Goal: Feedback & Contribution: Leave review/rating

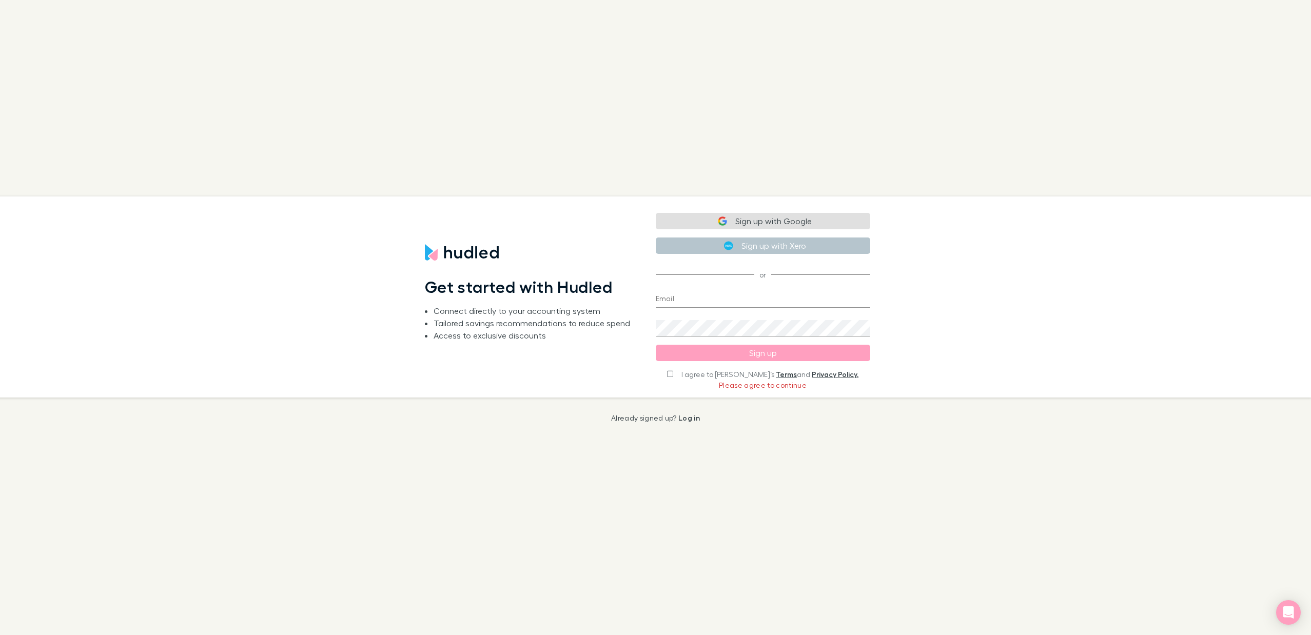
click at [749, 223] on button "Sign up with Google" at bounding box center [763, 221] width 214 height 16
click at [673, 375] on input "I agree to [PERSON_NAME]’s Terms and Privacy Policy." at bounding box center [670, 373] width 6 height 7
checkbox input "true"
click at [752, 221] on button "Sign up with Google" at bounding box center [763, 222] width 214 height 16
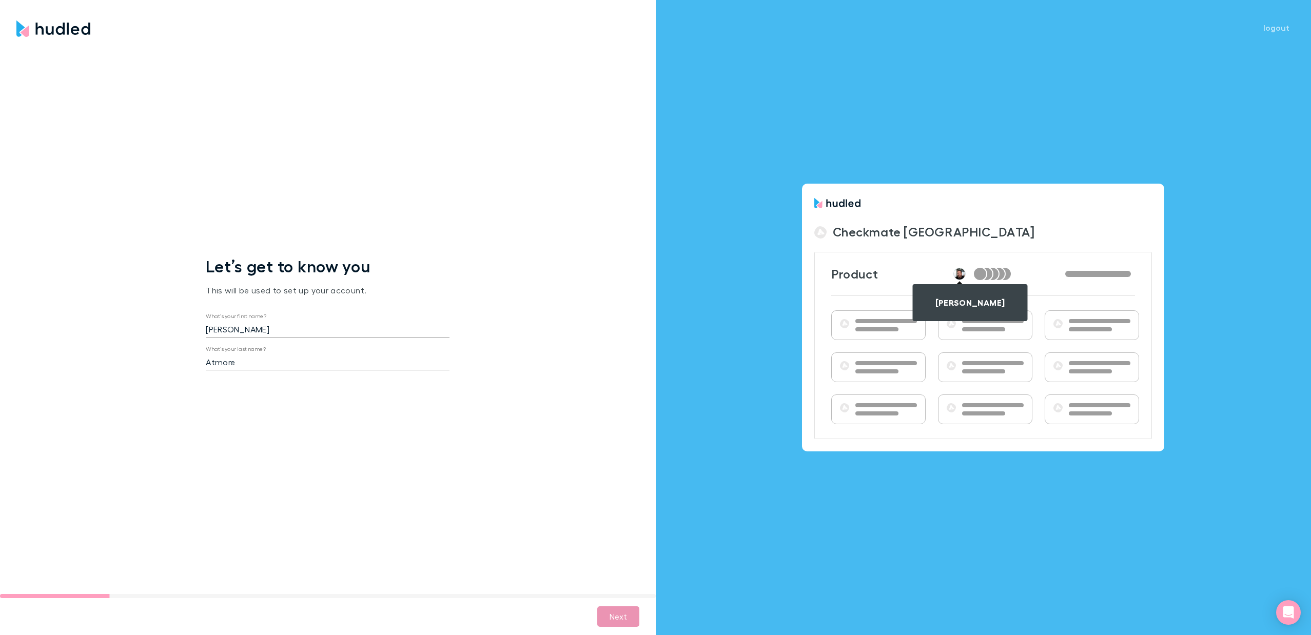
click at [610, 623] on button "Next" at bounding box center [618, 616] width 42 height 21
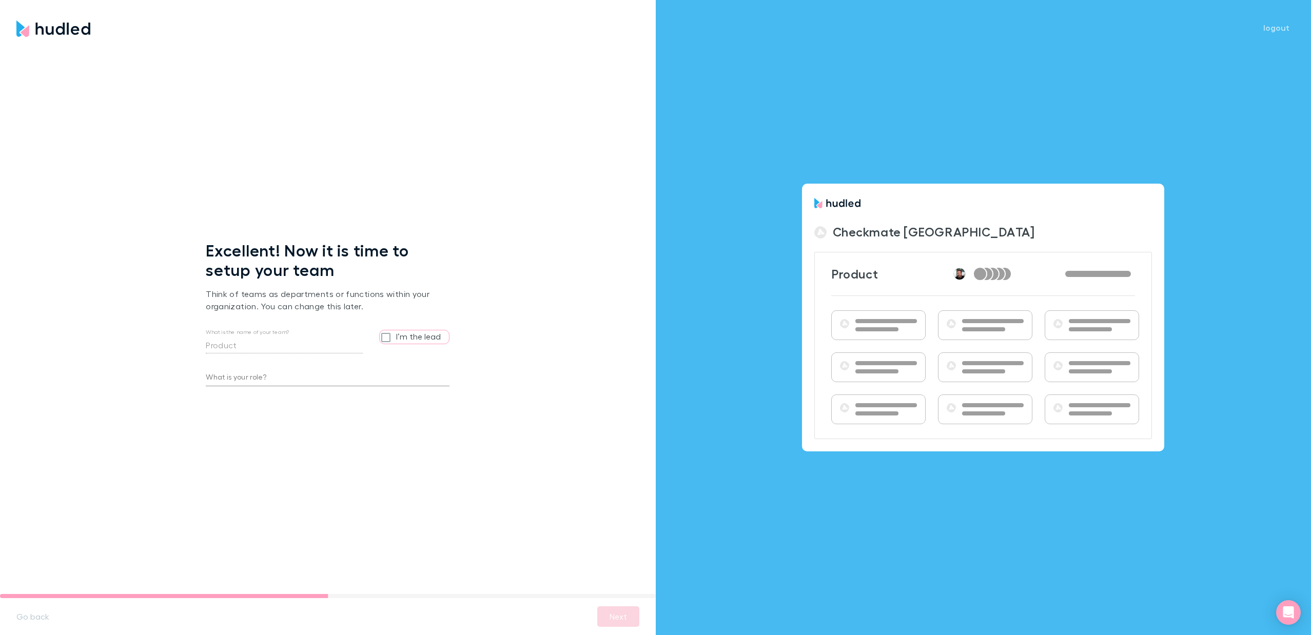
click at [293, 382] on input "What is your role?" at bounding box center [328, 378] width 244 height 16
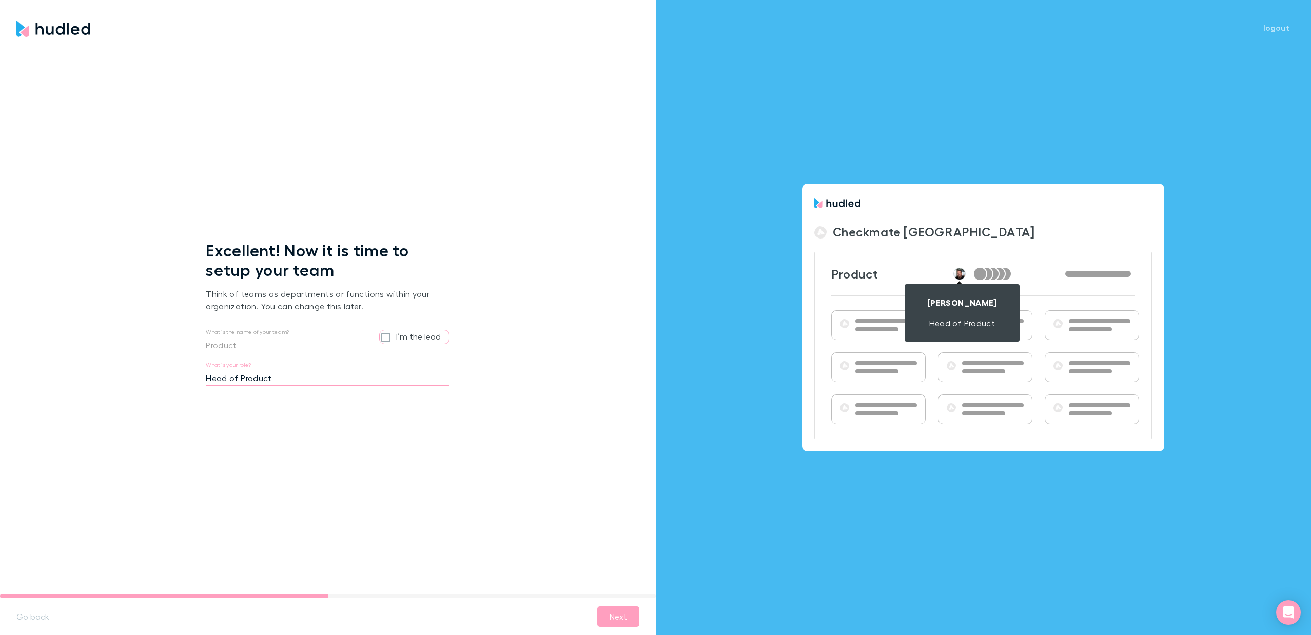
type input "Head of Product"
click at [387, 338] on input "I’m the lead" at bounding box center [388, 336] width 16 height 13
checkbox input "true"
click at [610, 624] on button "Next" at bounding box center [618, 616] width 42 height 21
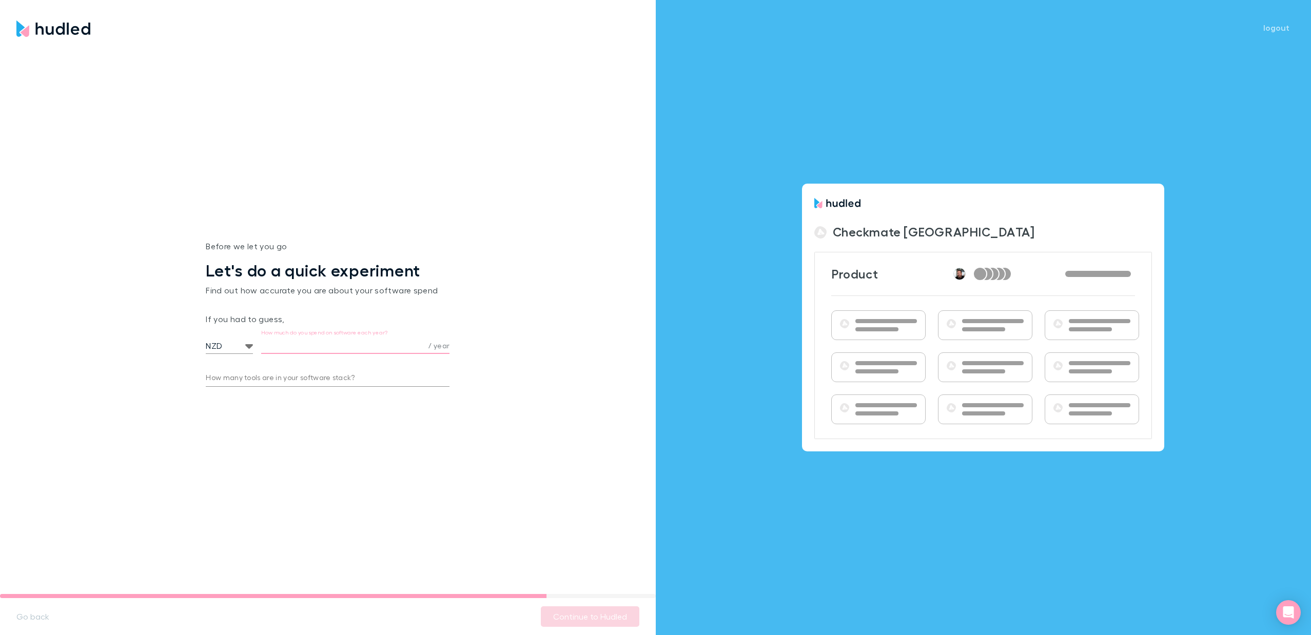
click at [355, 346] on input "How much do you spend on software each year?" at bounding box center [342, 346] width 163 height 16
type input "5,000"
click at [299, 384] on input "How many tools are in your software stack?" at bounding box center [328, 378] width 244 height 16
type input "6"
type input "10"
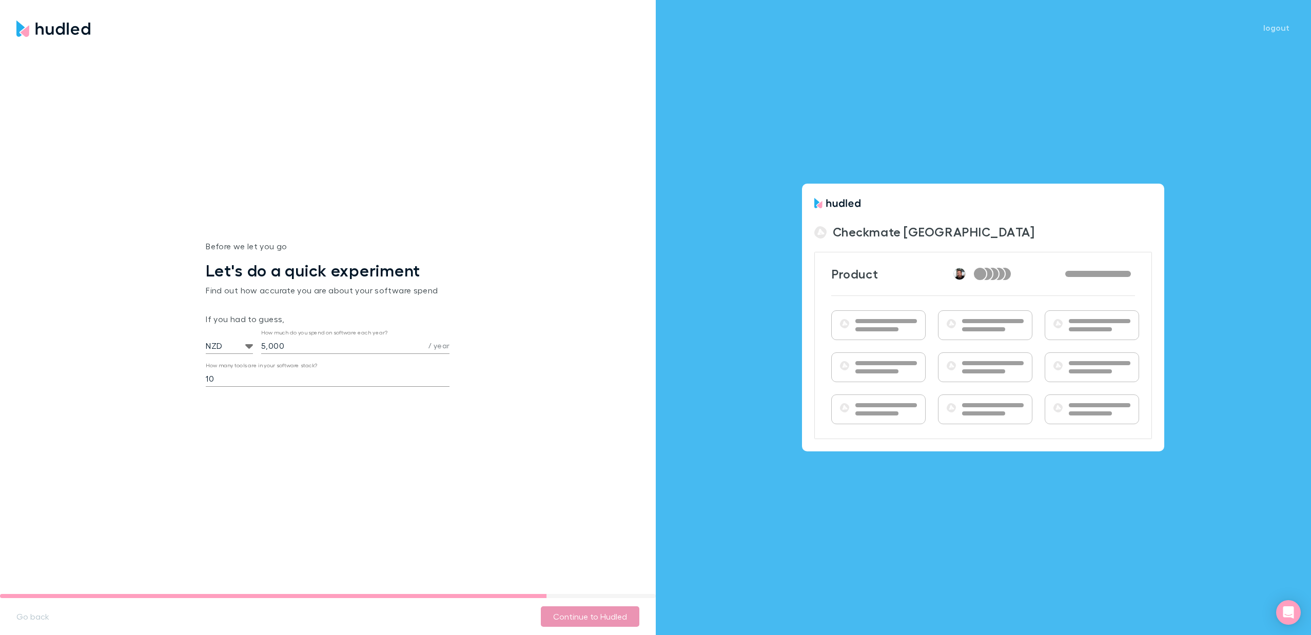
click at [600, 614] on button "Continue to Hudled" at bounding box center [590, 616] width 99 height 21
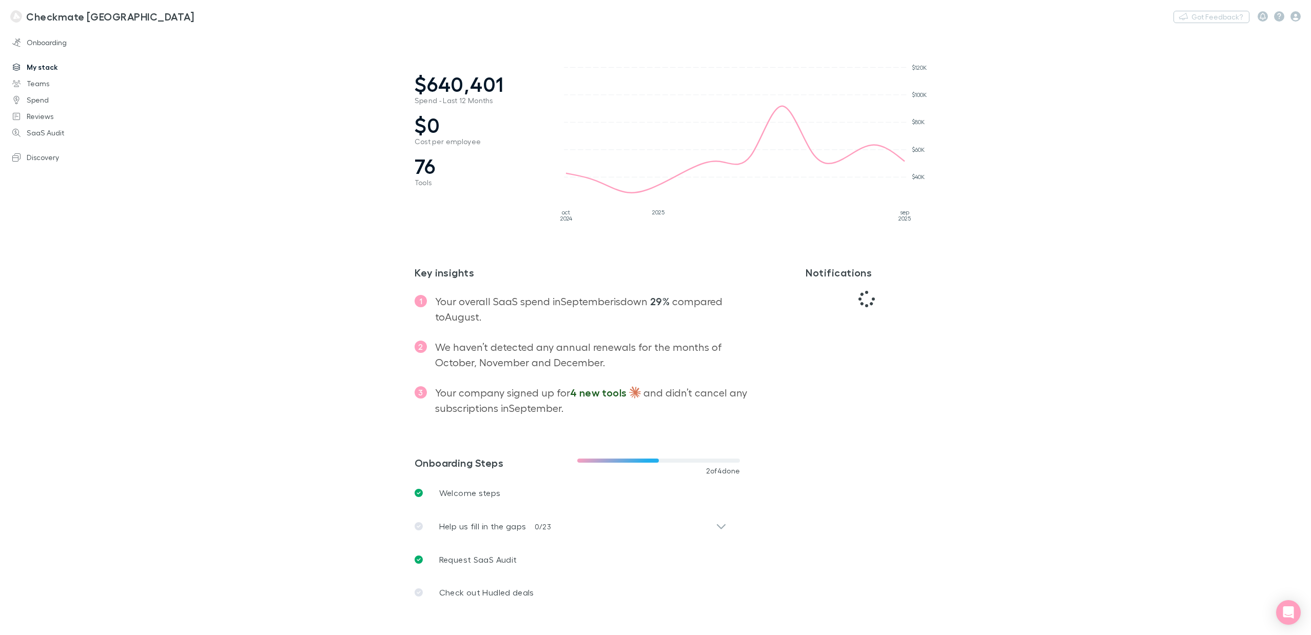
click at [45, 68] on link "My stack" at bounding box center [68, 67] width 133 height 16
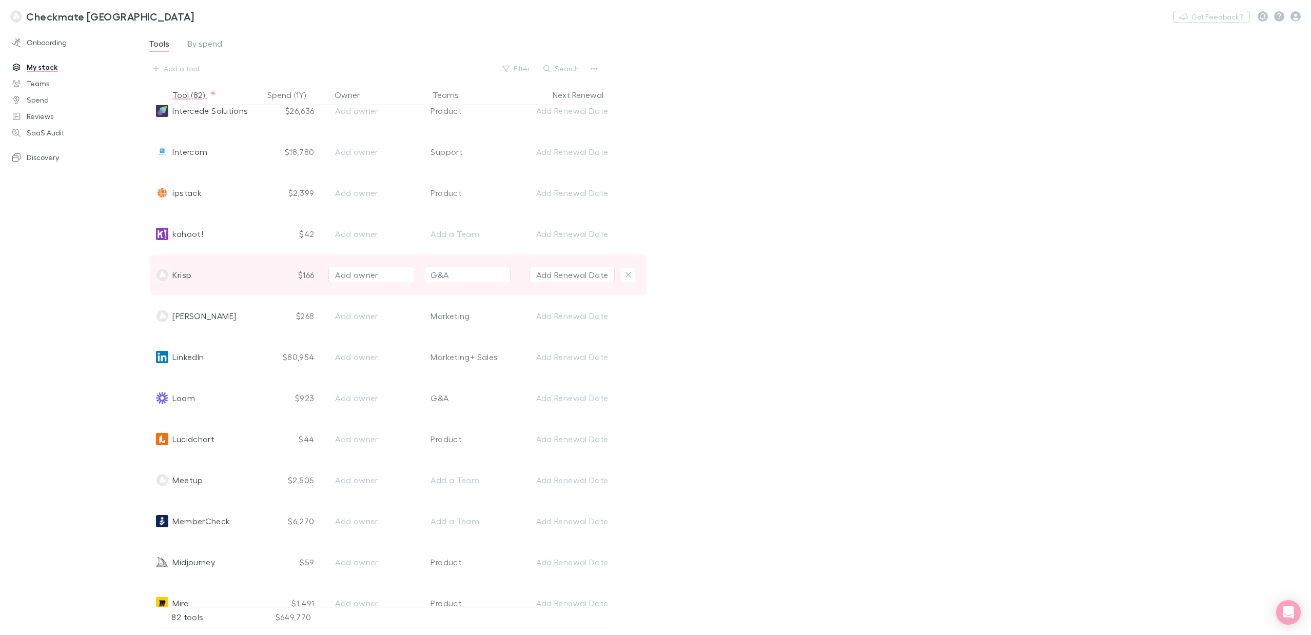
scroll to position [1695, 0]
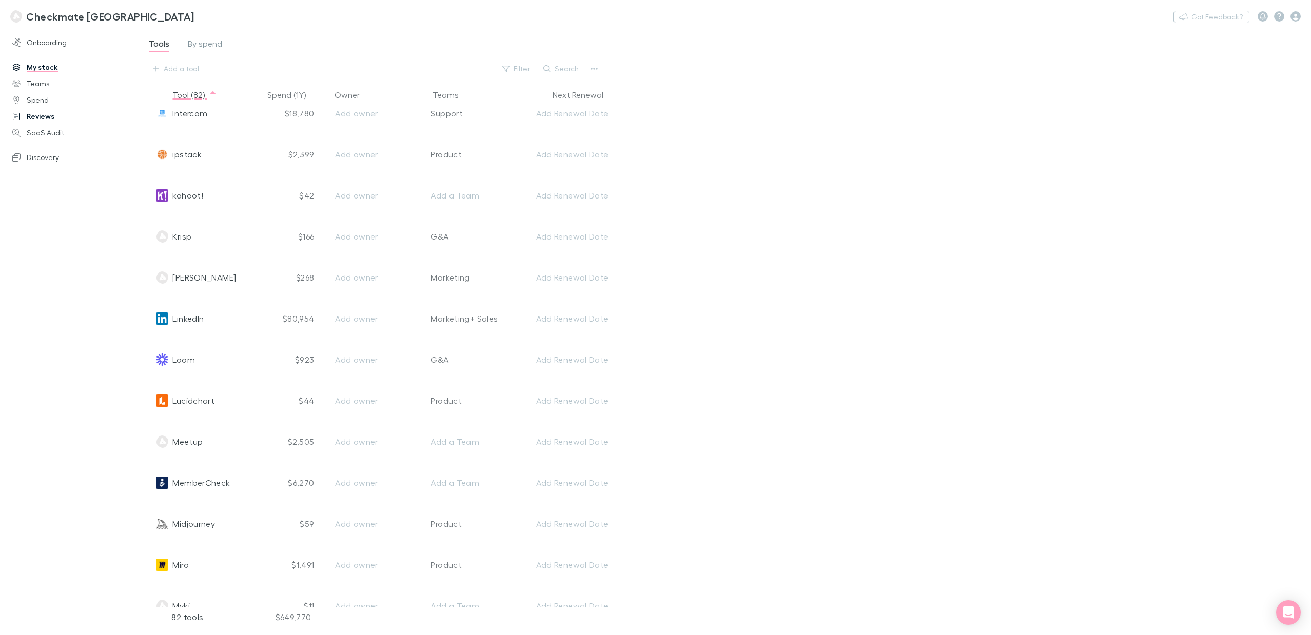
click at [47, 118] on link "Reviews" at bounding box center [68, 116] width 133 height 16
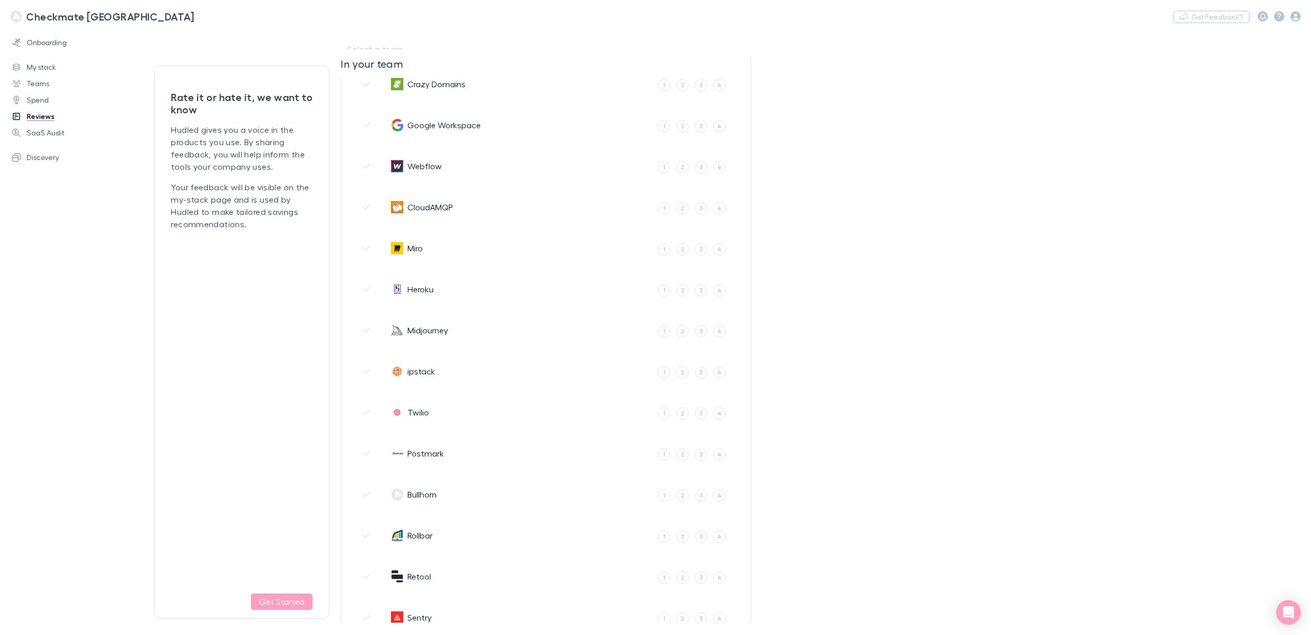
scroll to position [112, 0]
click at [717, 166] on div "4" at bounding box center [719, 165] width 4 height 9
click at [0, 0] on input "4" at bounding box center [0, 0] width 0 height 0
click at [684, 165] on div "3" at bounding box center [685, 165] width 4 height 9
click at [0, 0] on input "3" at bounding box center [0, 0] width 0 height 0
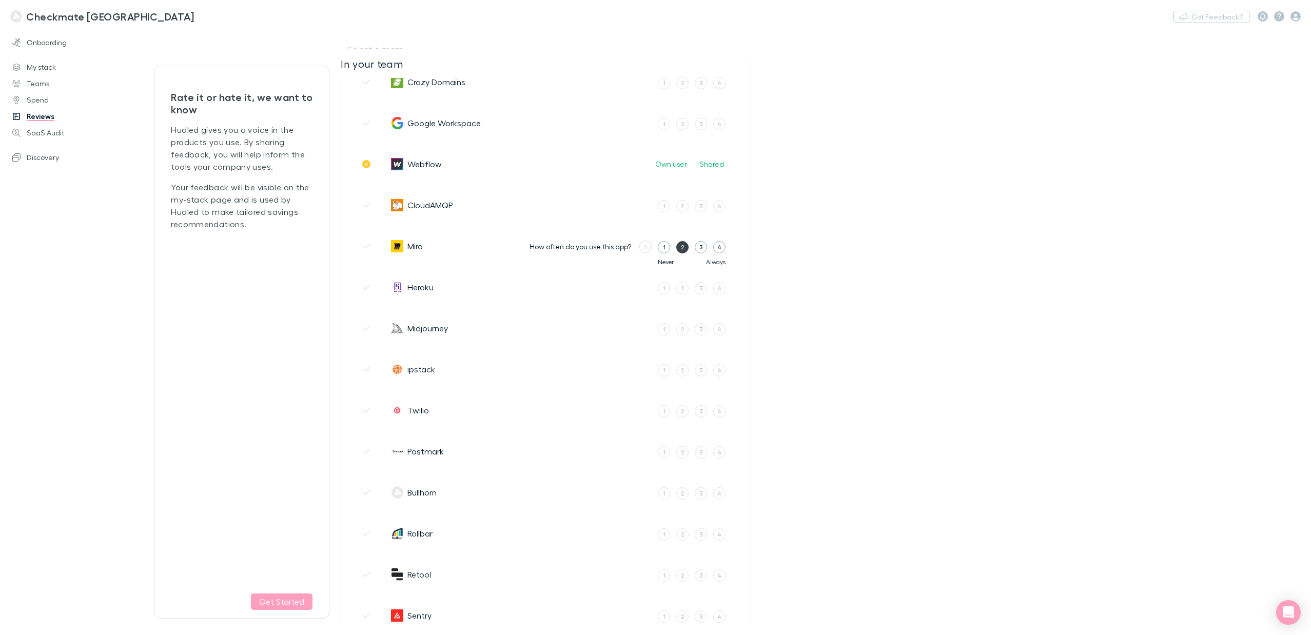
click at [683, 248] on div "2" at bounding box center [682, 247] width 3 height 9
click at [0, 0] on input "2" at bounding box center [0, 0] width 0 height 0
click at [683, 248] on div "3" at bounding box center [685, 247] width 4 height 9
click at [0, 0] on input "3" at bounding box center [0, 0] width 0 height 0
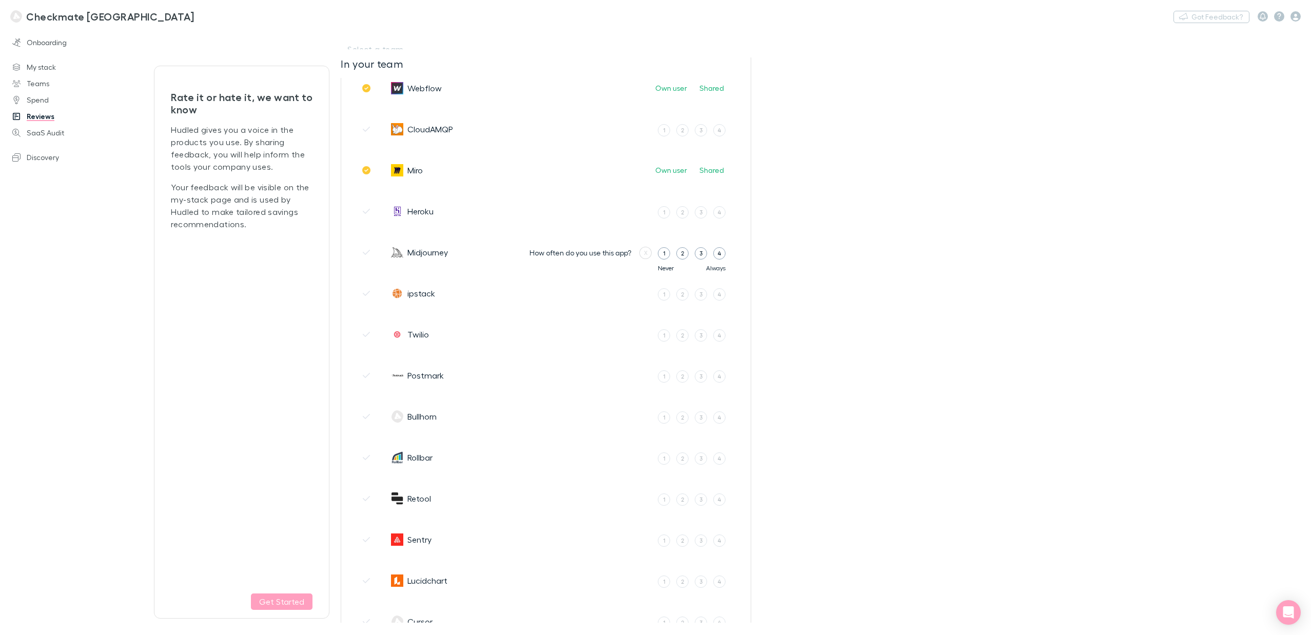
scroll to position [191, 0]
click at [721, 254] on label "4" at bounding box center [719, 250] width 12 height 12
click at [0, 0] on input "4" at bounding box center [0, 0] width 0 height 0
click at [721, 253] on div "5" at bounding box center [721, 250] width 3 height 9
click at [0, 0] on input "5" at bounding box center [0, 0] width 0 height 0
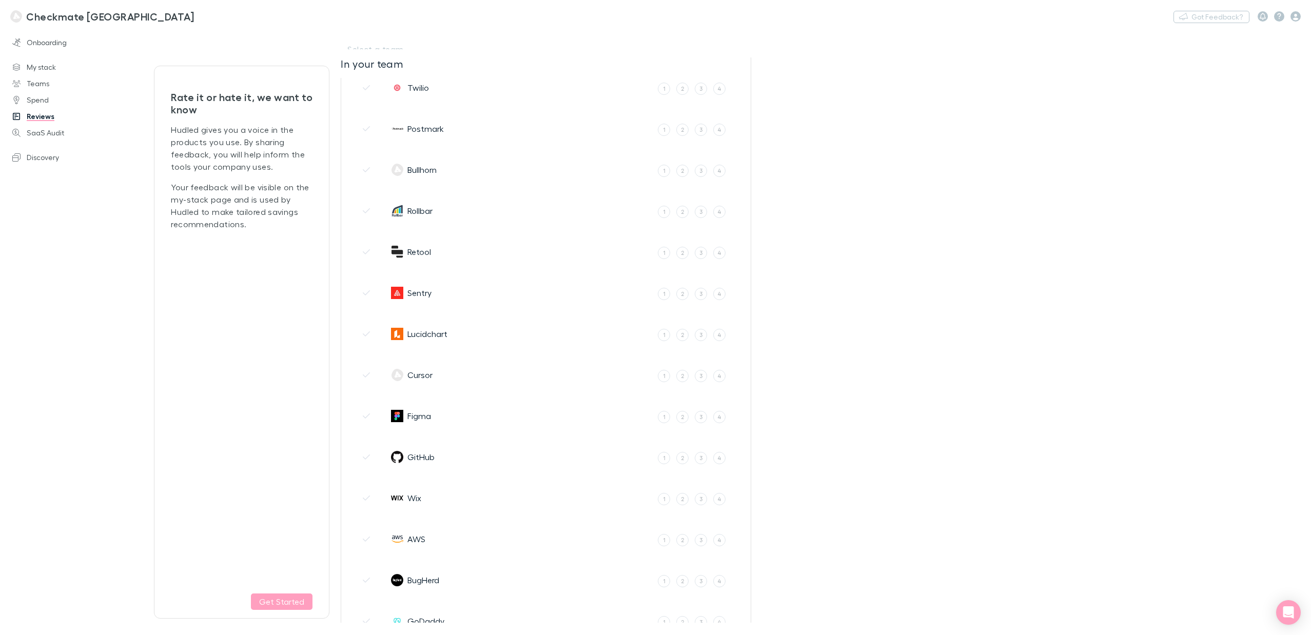
scroll to position [431, 0]
click at [716, 382] on label "4" at bounding box center [719, 380] width 12 height 12
click at [0, 0] on input "4" at bounding box center [0, 0] width 0 height 0
click at [719, 381] on label "5" at bounding box center [721, 380] width 12 height 12
click at [0, 0] on input "5" at bounding box center [0, 0] width 0 height 0
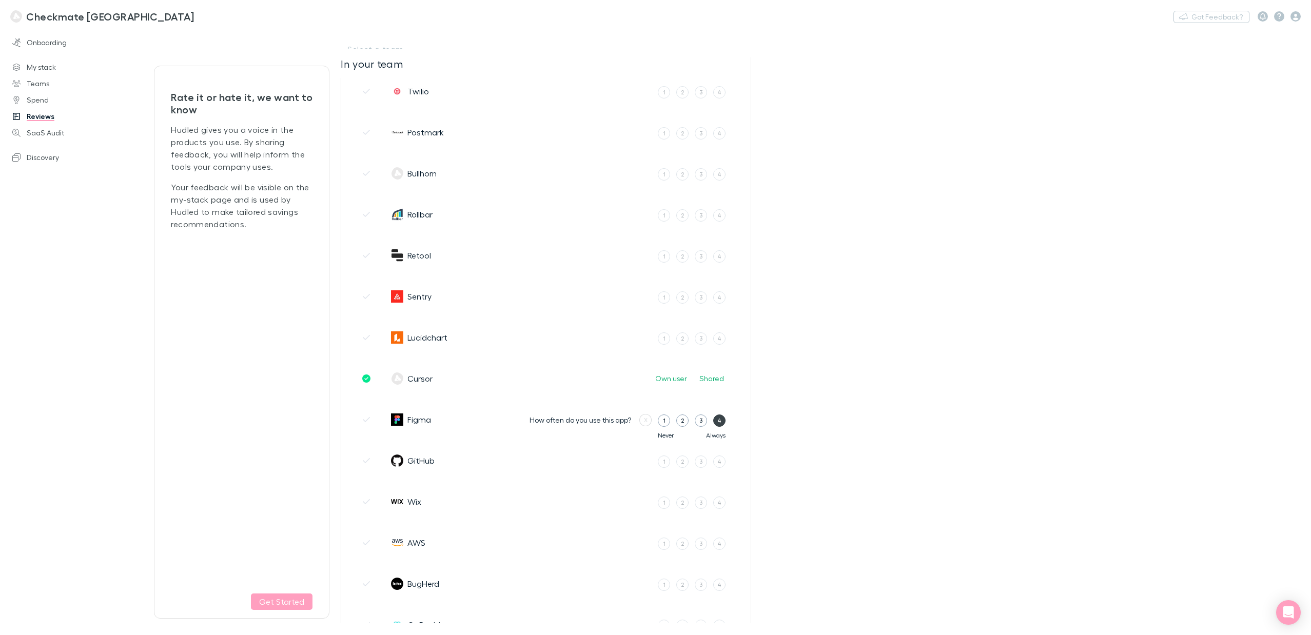
click at [719, 418] on div "4" at bounding box center [719, 420] width 4 height 9
click at [0, 0] on input "4" at bounding box center [0, 0] width 0 height 0
click at [721, 420] on div "5" at bounding box center [721, 420] width 3 height 9
click at [0, 0] on input "5" at bounding box center [0, 0] width 0 height 0
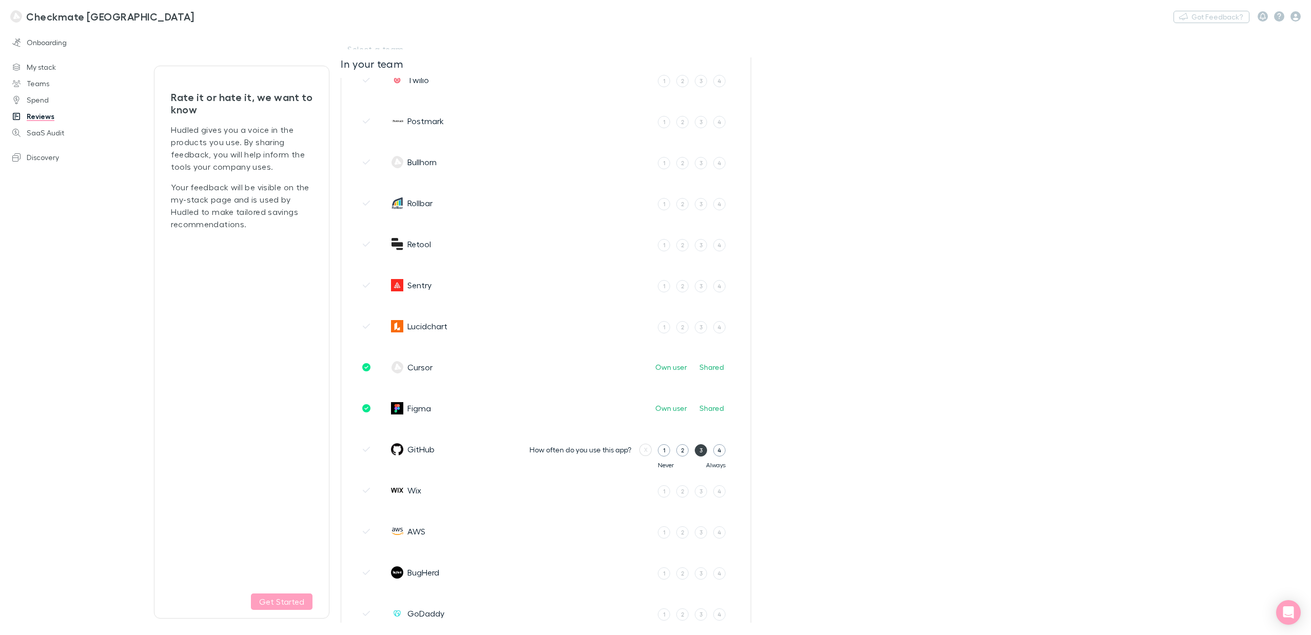
click at [697, 451] on label "3" at bounding box center [701, 450] width 12 height 12
click at [0, 0] on input "3" at bounding box center [0, 0] width 0 height 0
click at [703, 452] on div "4" at bounding box center [703, 450] width 4 height 9
click at [0, 0] on input "4" at bounding box center [0, 0] width 0 height 0
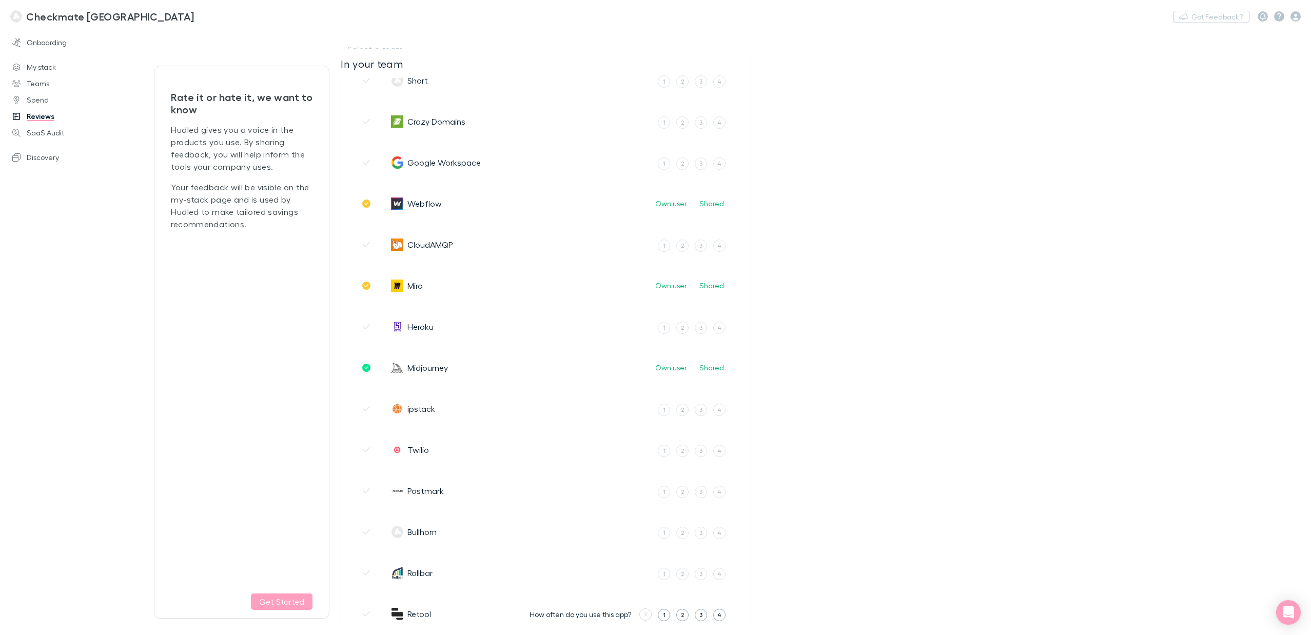
scroll to position [0, 0]
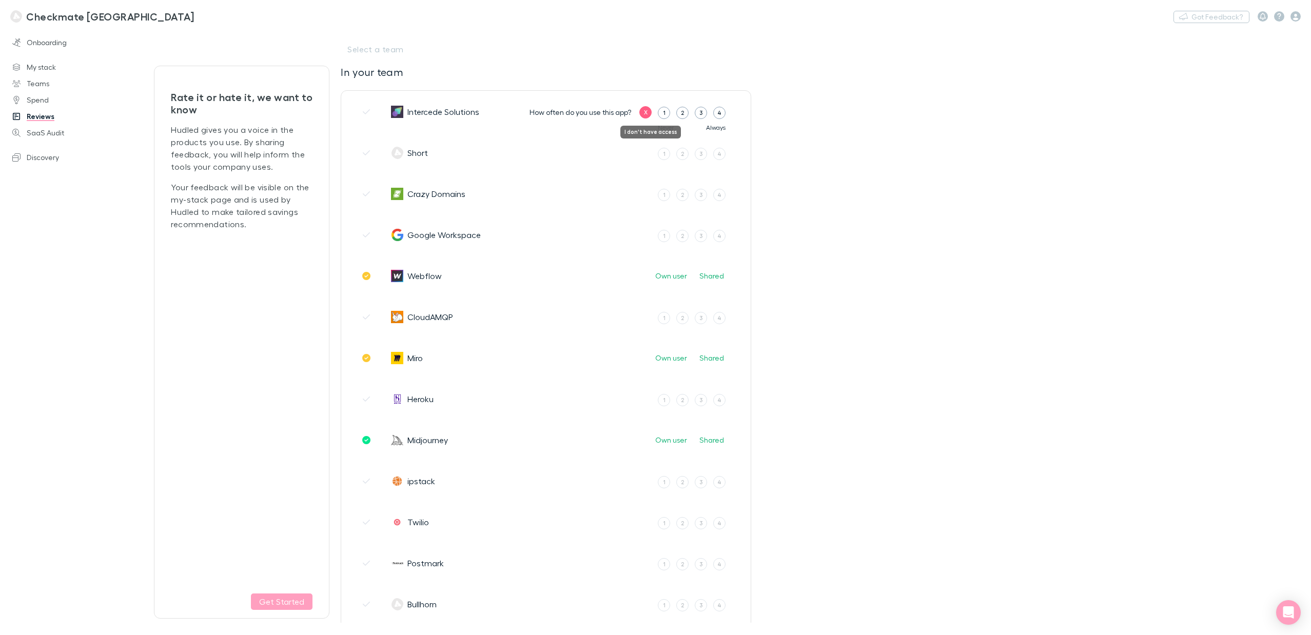
click at [646, 114] on div "X" at bounding box center [646, 112] width 4 height 9
click at [646, 154] on div "X" at bounding box center [646, 153] width 4 height 9
click at [644, 195] on div "X" at bounding box center [646, 194] width 4 height 9
click at [667, 237] on label "1" at bounding box center [664, 236] width 12 height 12
click at [0, 0] on input "1" at bounding box center [0, 0] width 0 height 0
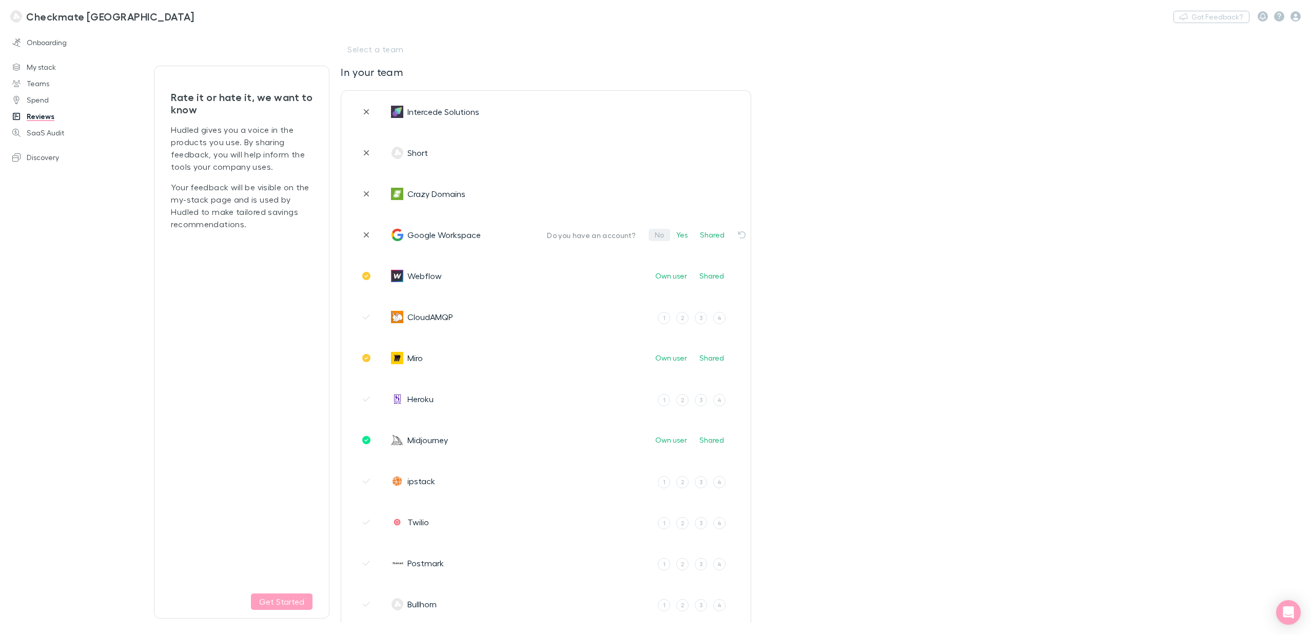
click at [660, 237] on button "No" at bounding box center [660, 235] width 22 height 12
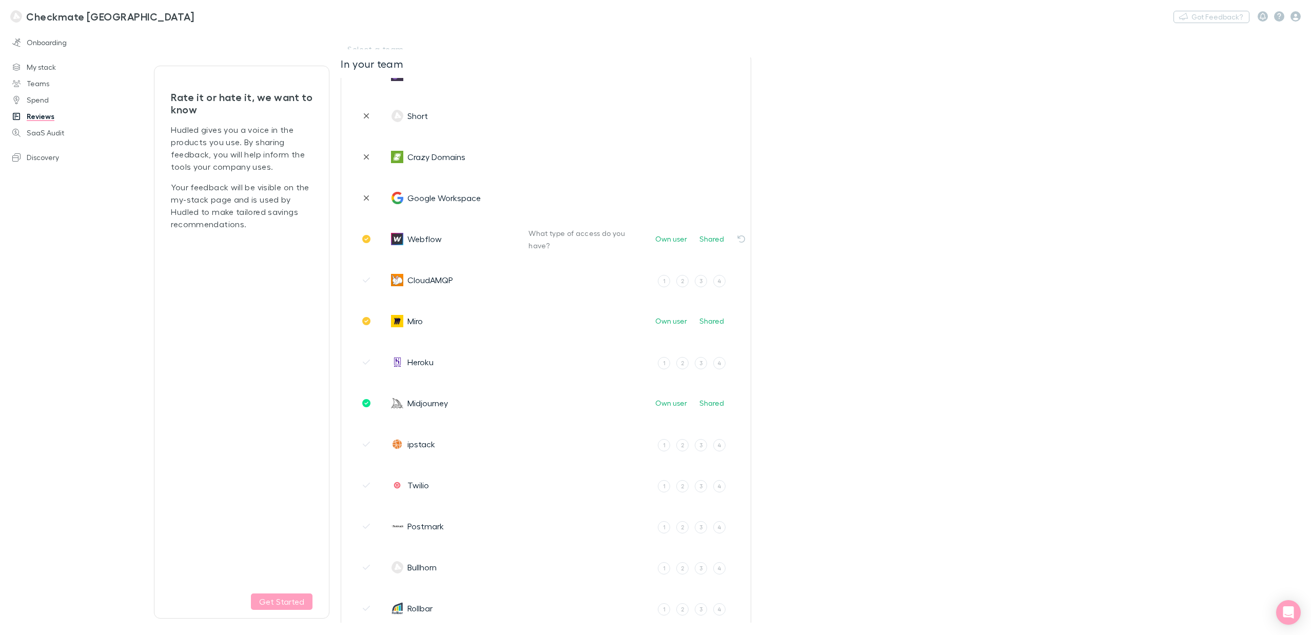
scroll to position [44, 0]
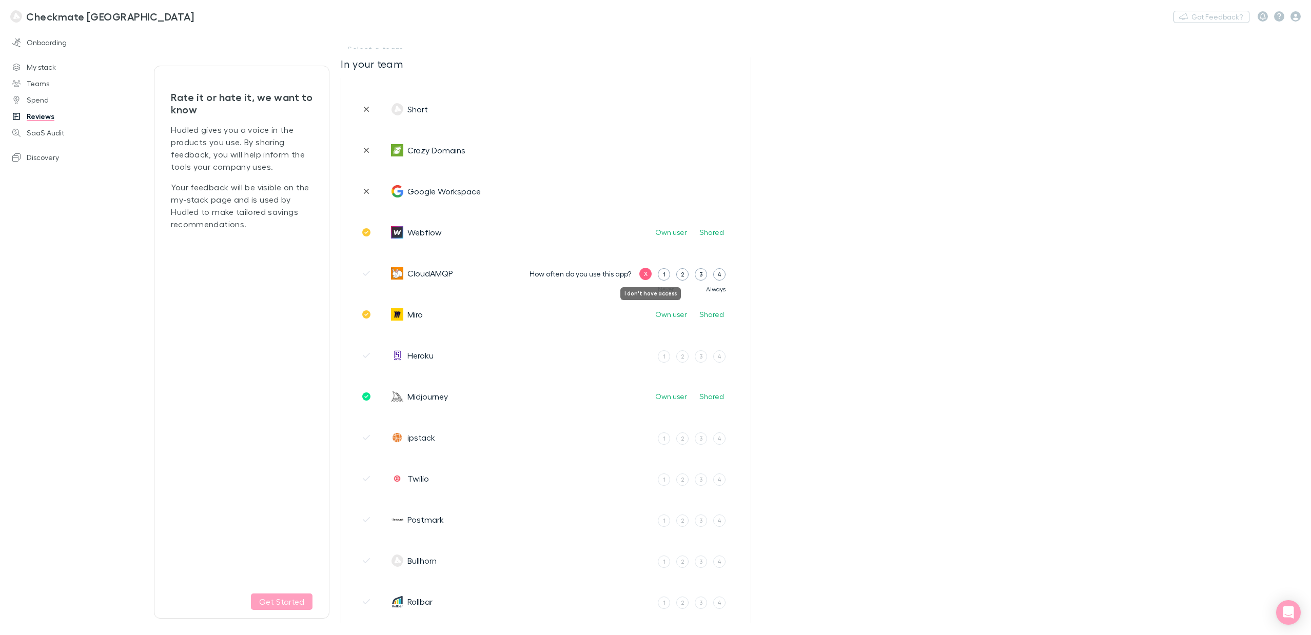
click at [646, 277] on div "X" at bounding box center [646, 273] width 4 height 9
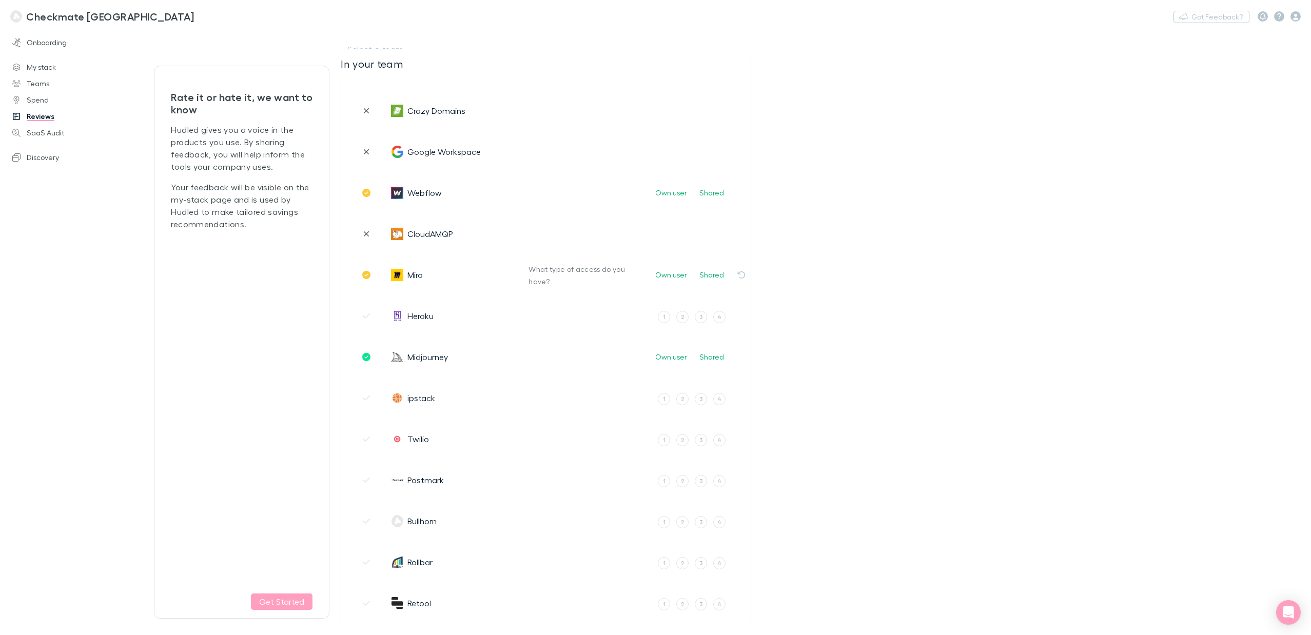
scroll to position [100, 0]
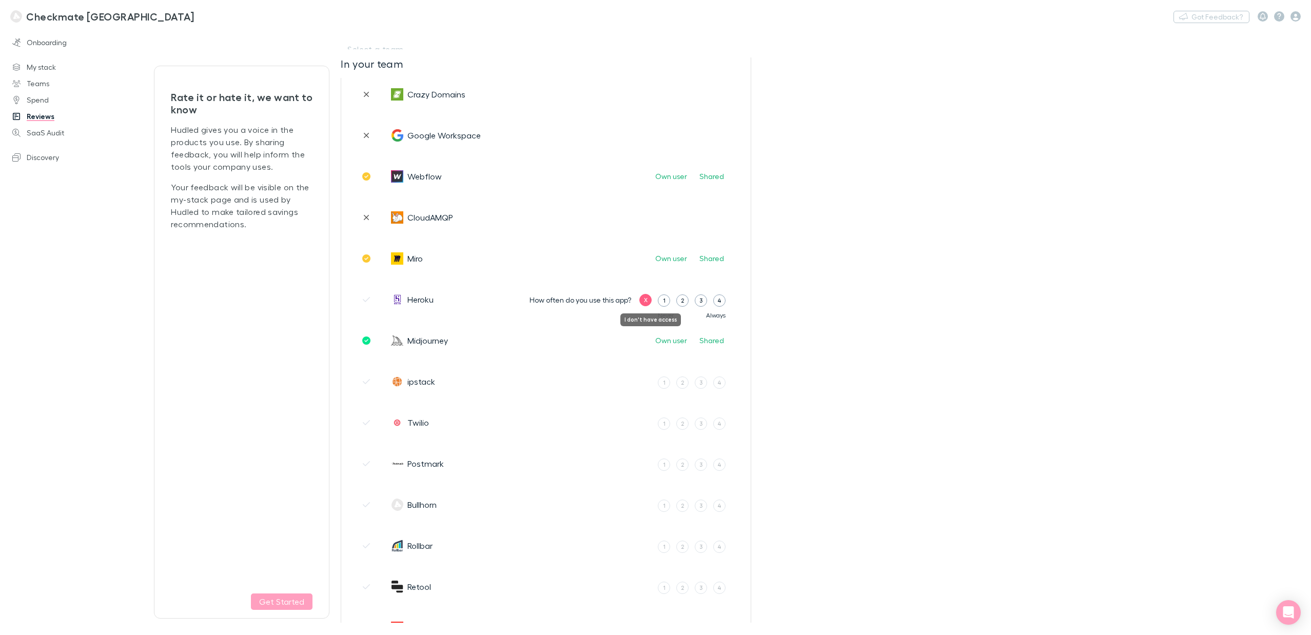
click at [647, 302] on div "X" at bounding box center [646, 300] width 4 height 9
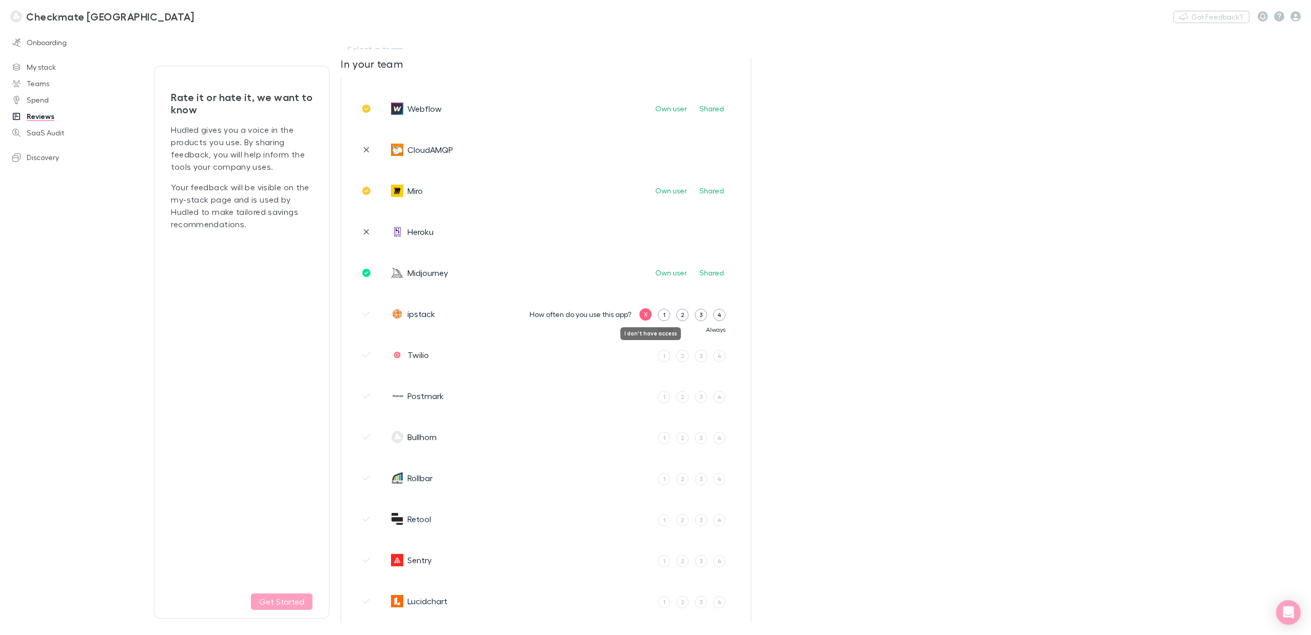
scroll to position [168, 0]
click at [644, 315] on div "X" at bounding box center [646, 313] width 4 height 9
click at [644, 356] on div "X" at bounding box center [646, 354] width 4 height 9
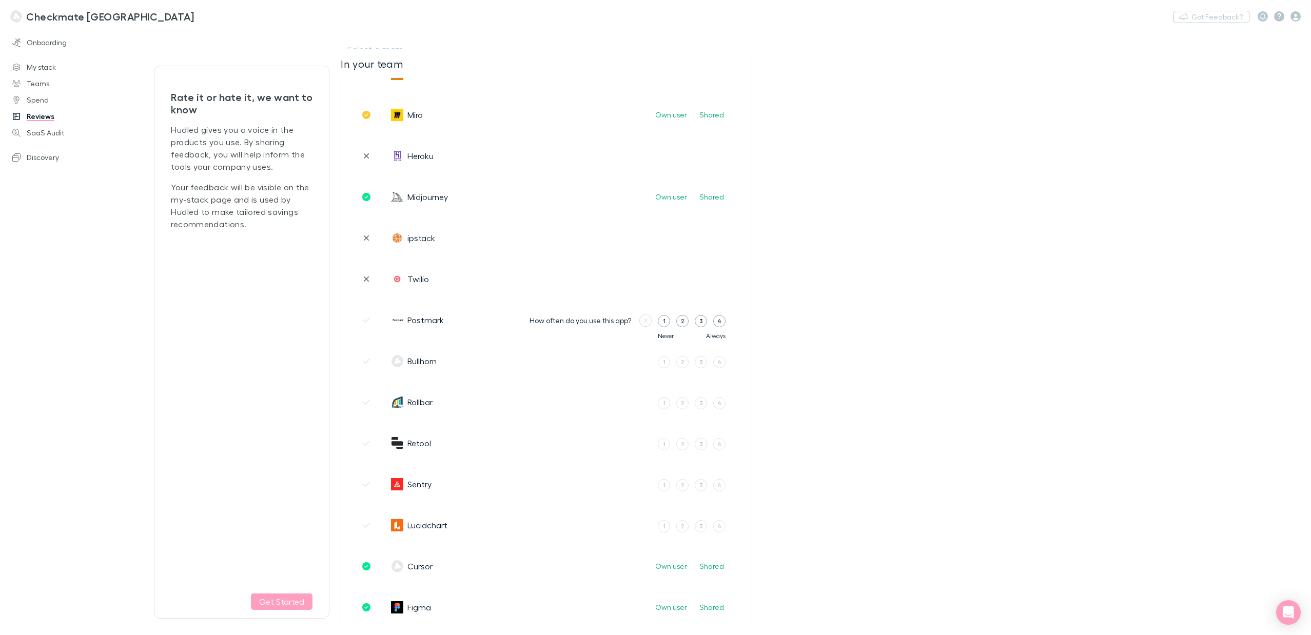
scroll to position [245, 0]
click at [647, 320] on div "X" at bounding box center [646, 318] width 4 height 9
click at [647, 359] on div "X" at bounding box center [646, 359] width 4 height 9
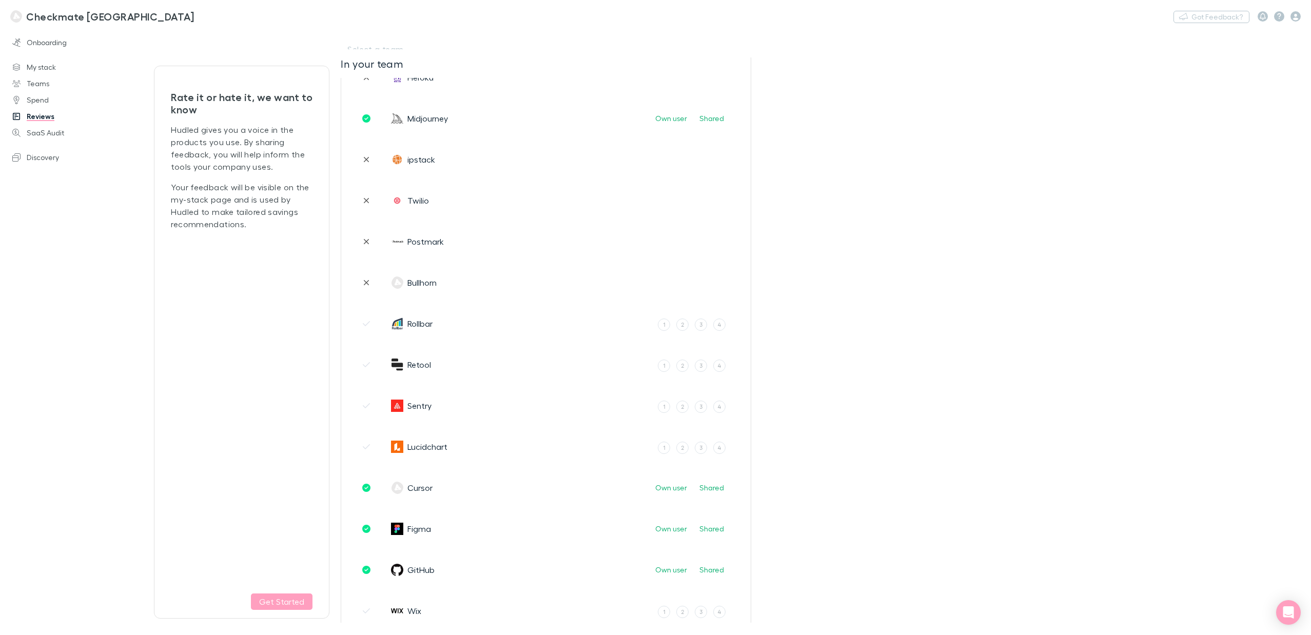
scroll to position [336, 0]
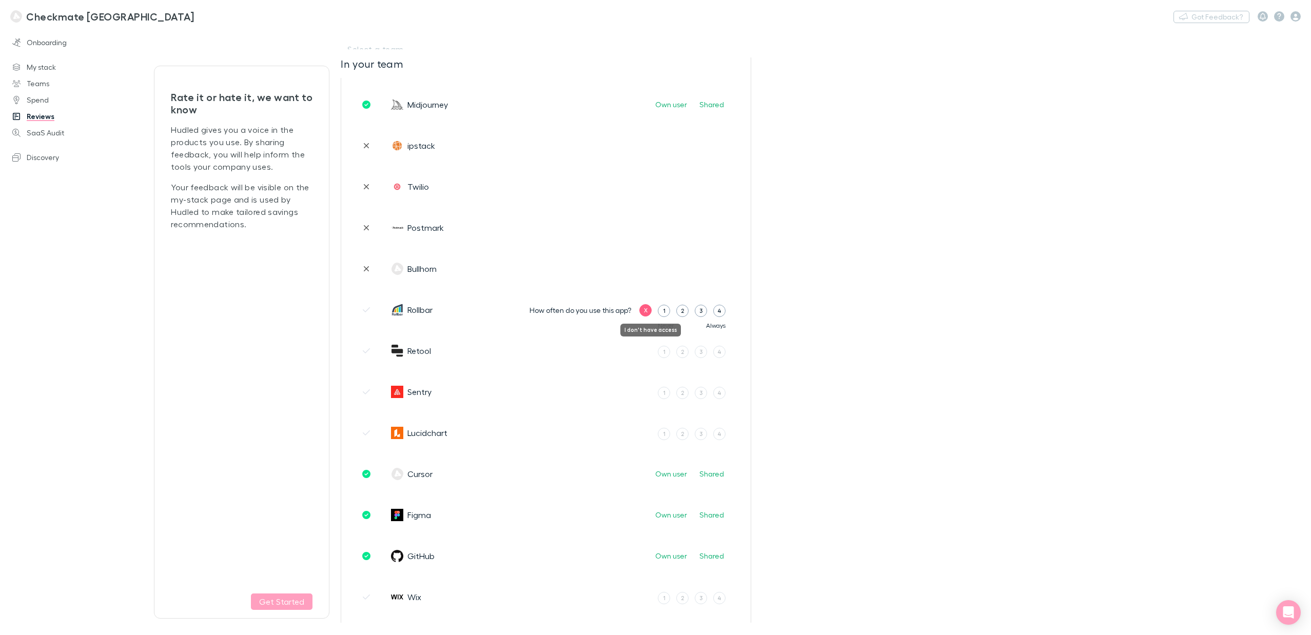
click at [650, 312] on label "X" at bounding box center [645, 310] width 12 height 12
click at [668, 353] on label "1" at bounding box center [664, 352] width 12 height 12
click at [0, 0] on input "1" at bounding box center [0, 0] width 0 height 0
click at [680, 353] on button "Yes" at bounding box center [682, 351] width 24 height 12
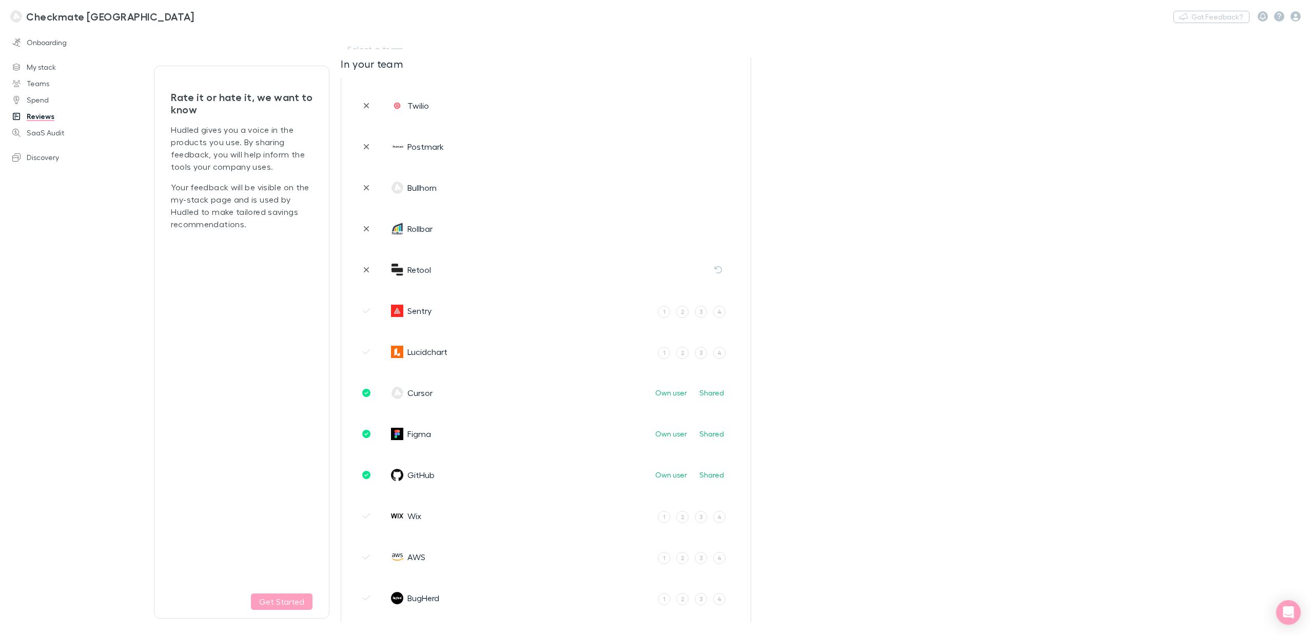
scroll to position [419, 0]
click at [684, 310] on div "2" at bounding box center [682, 309] width 3 height 9
click at [0, 0] on input "2" at bounding box center [0, 0] width 0 height 0
click at [704, 310] on div "4" at bounding box center [703, 309] width 4 height 9
click at [0, 0] on input "4" at bounding box center [0, 0] width 0 height 0
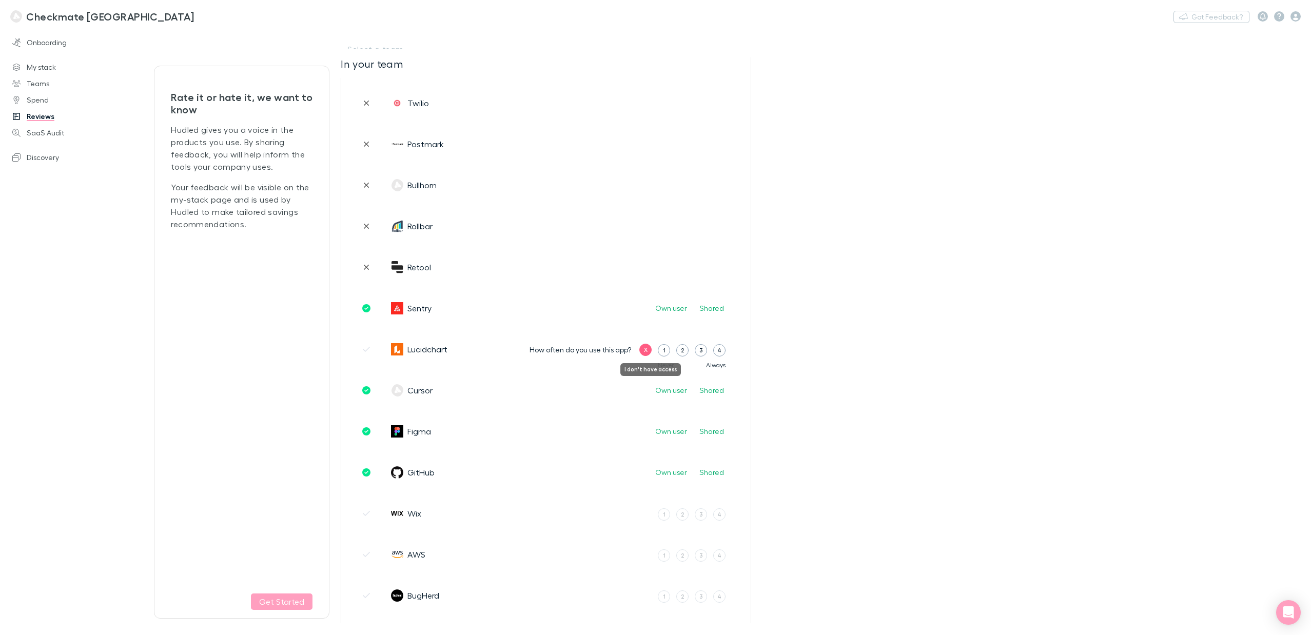
click at [647, 349] on div "X" at bounding box center [646, 349] width 4 height 9
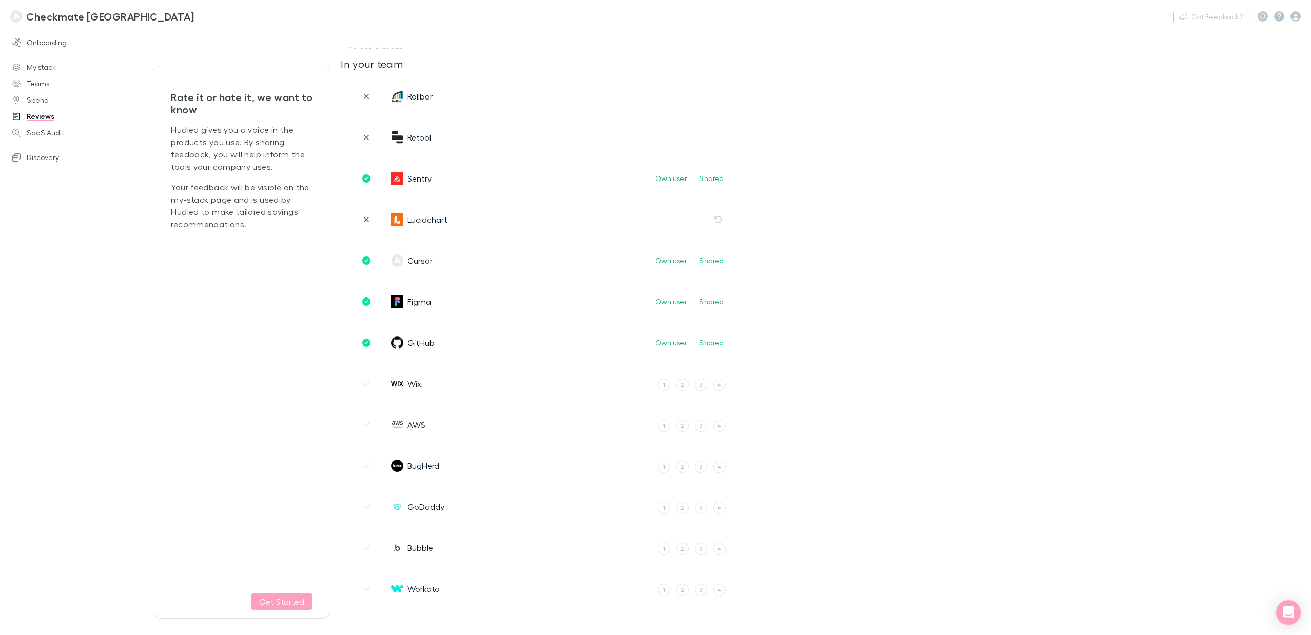
scroll to position [551, 0]
click at [645, 385] on div "X" at bounding box center [646, 382] width 4 height 9
click at [648, 424] on label "X" at bounding box center [645, 424] width 12 height 12
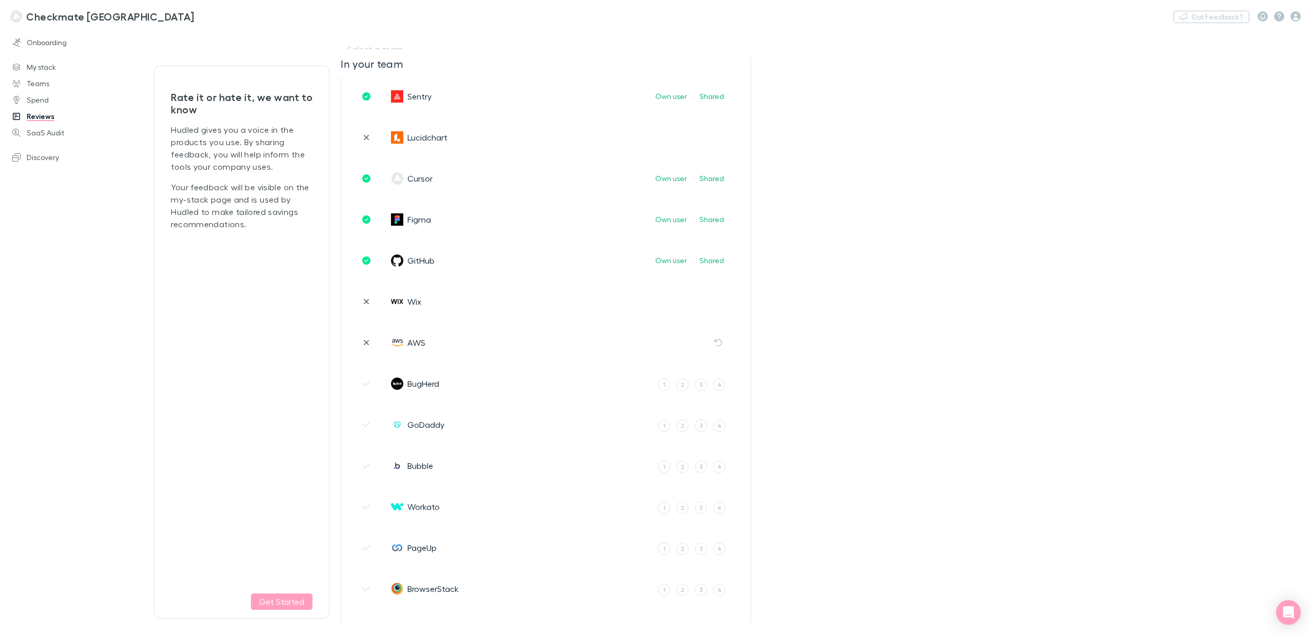
scroll to position [638, 0]
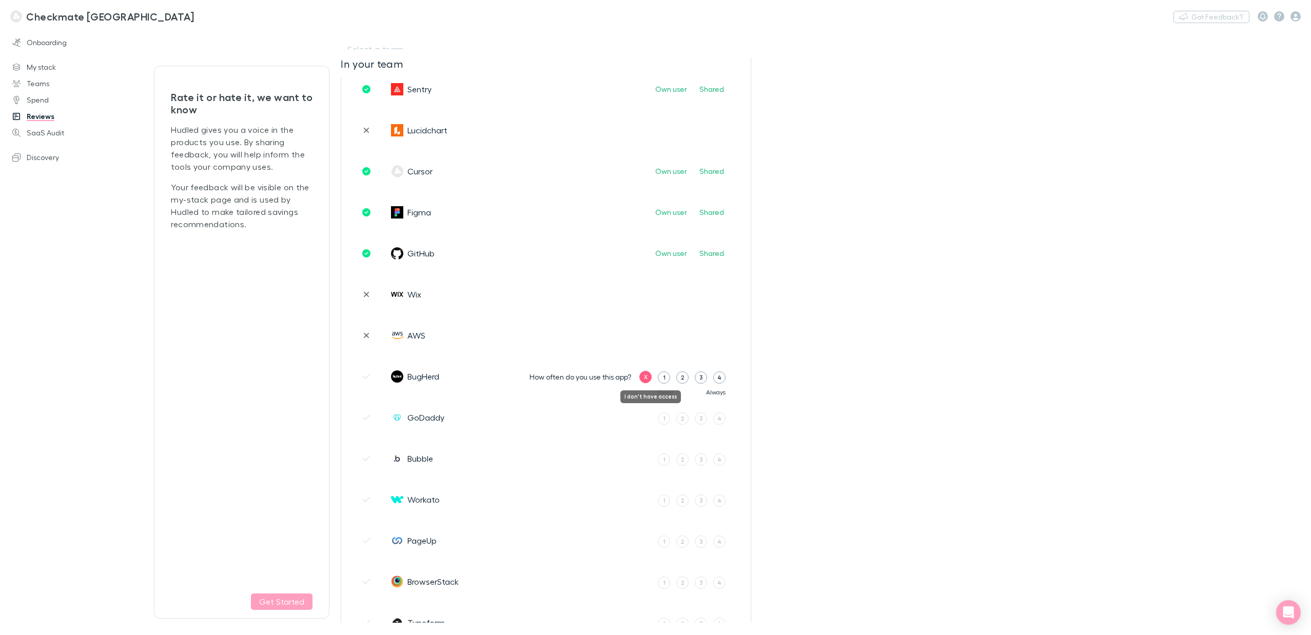
click at [649, 379] on label "X" at bounding box center [645, 377] width 12 height 12
click at [644, 419] on div "X" at bounding box center [646, 418] width 4 height 9
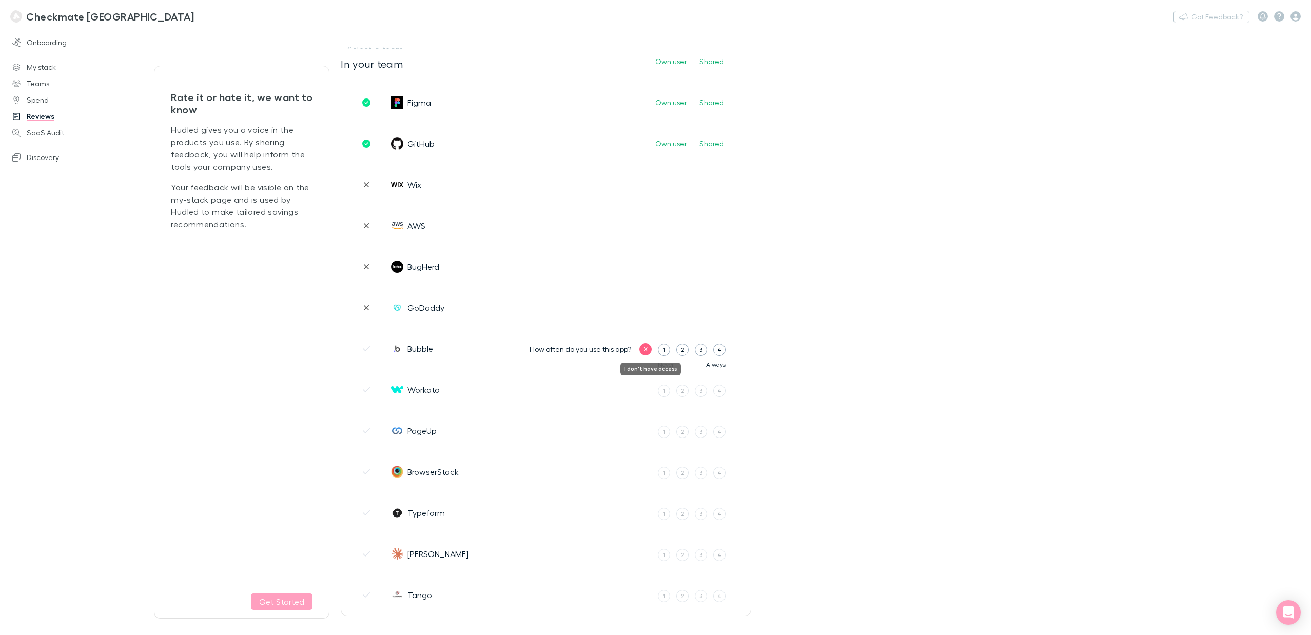
click at [645, 351] on div "X" at bounding box center [646, 349] width 4 height 9
click at [647, 390] on div "X" at bounding box center [646, 390] width 4 height 9
click at [646, 423] on div "How often do you use this app? X 1 2 3 4 Never Always" at bounding box center [636, 431] width 228 height 40
click at [645, 432] on div "X" at bounding box center [646, 431] width 4 height 9
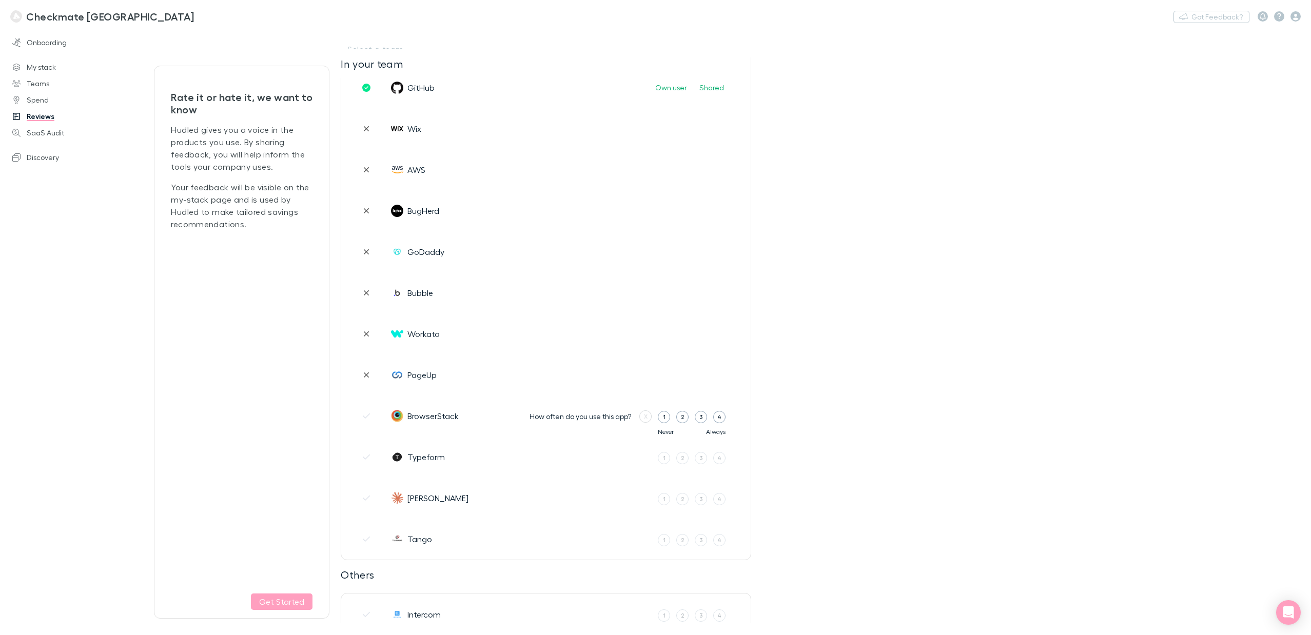
scroll to position [815, 0]
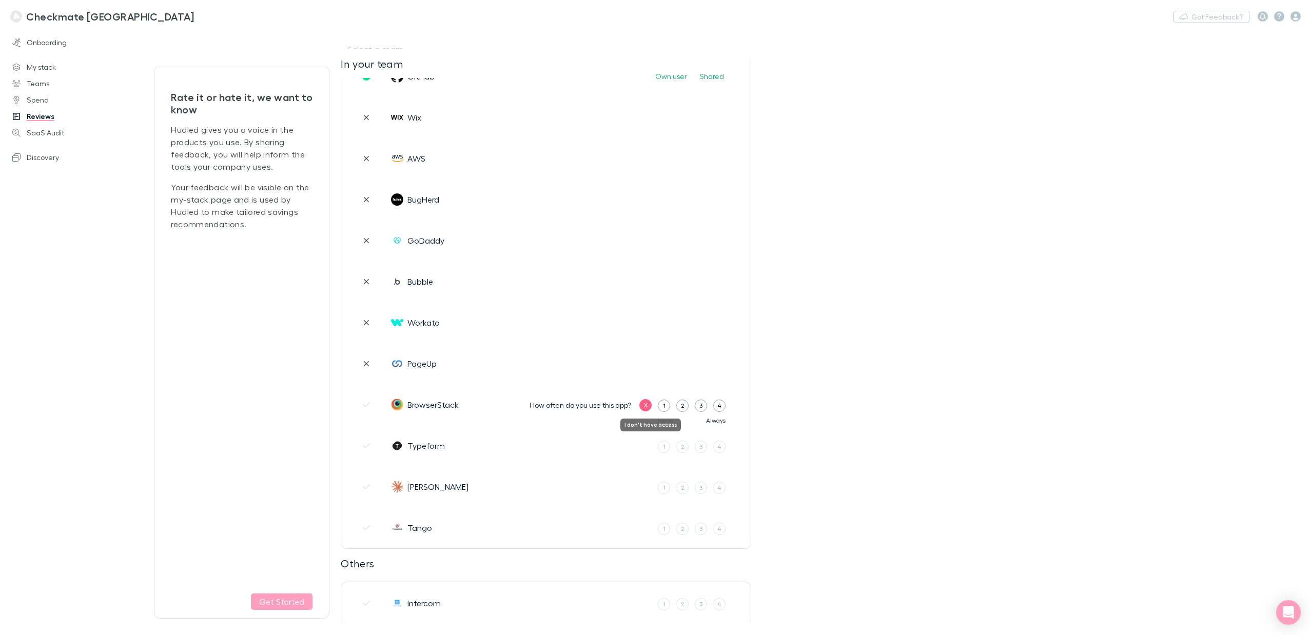
click at [647, 407] on div "X" at bounding box center [646, 405] width 4 height 9
click at [683, 449] on div "2" at bounding box center [682, 446] width 3 height 9
click at [0, 0] on input "2" at bounding box center [0, 0] width 0 height 0
click at [684, 447] on div "3" at bounding box center [685, 446] width 4 height 9
click at [0, 0] on input "3" at bounding box center [0, 0] width 0 height 0
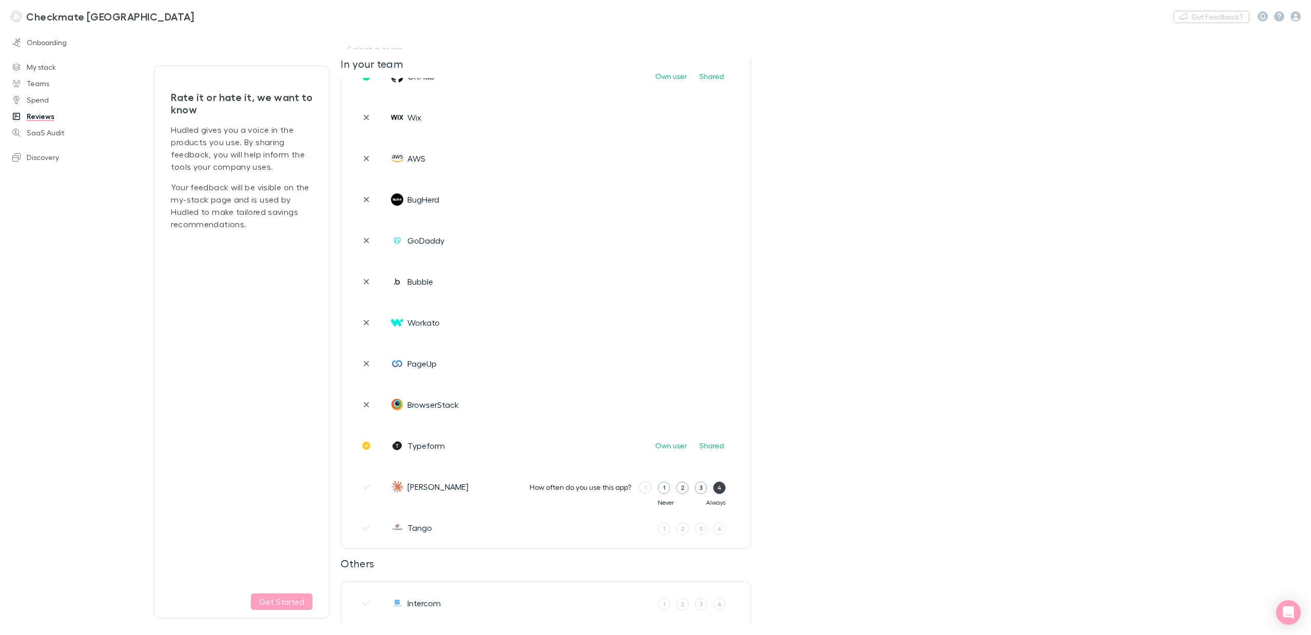
click at [718, 489] on div "4" at bounding box center [719, 487] width 4 height 9
click at [0, 0] on input "4" at bounding box center [0, 0] width 0 height 0
click at [723, 486] on label "5" at bounding box center [721, 488] width 12 height 12
click at [0, 0] on input "5" at bounding box center [0, 0] width 0 height 0
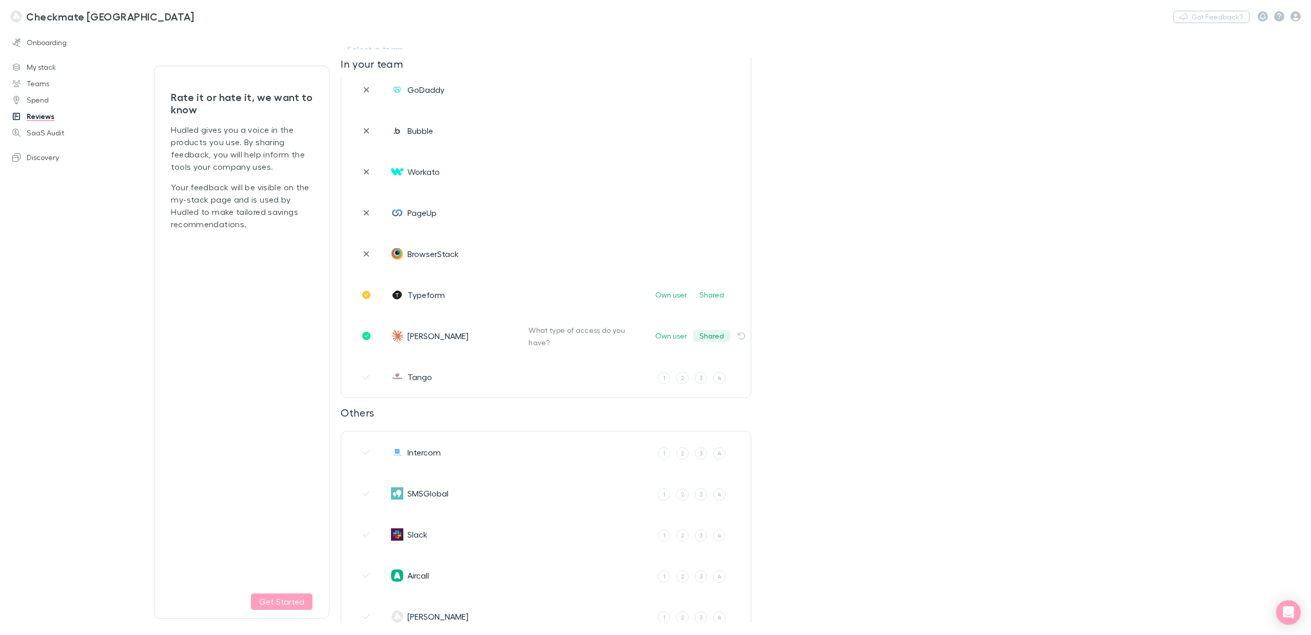
scroll to position [968, 0]
click at [644, 374] on div "X" at bounding box center [646, 375] width 4 height 9
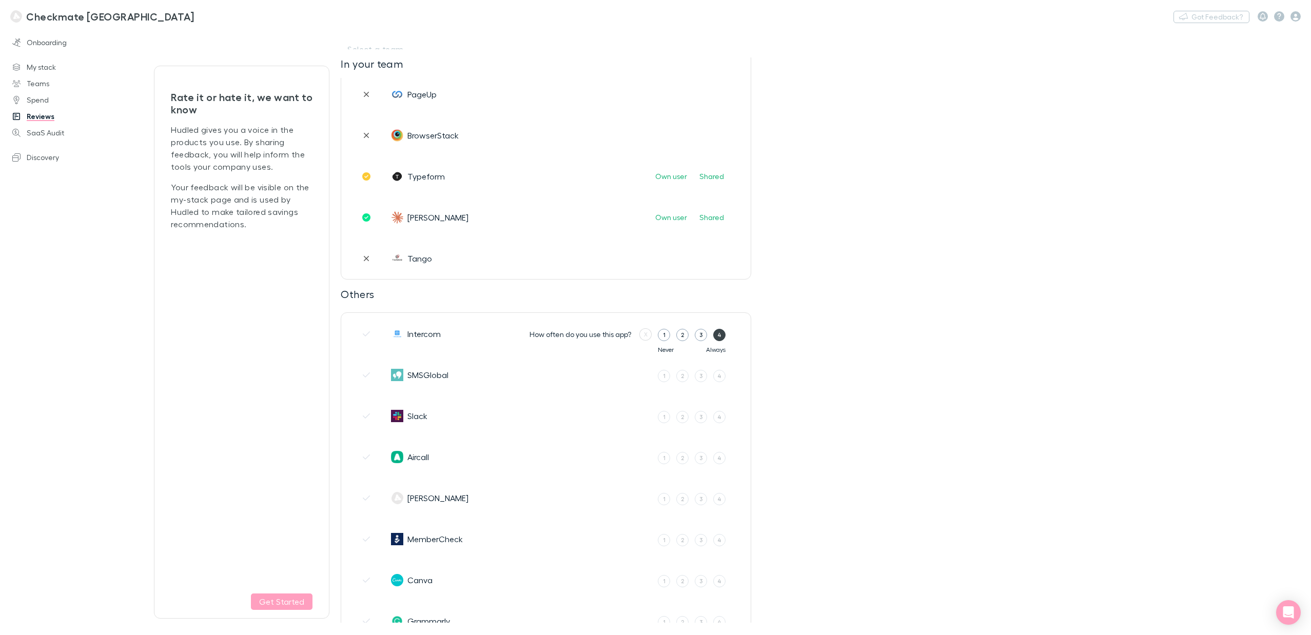
click at [725, 334] on label "4" at bounding box center [719, 335] width 12 height 12
click at [0, 0] on input "4" at bounding box center [0, 0] width 0 height 0
click at [686, 337] on label "3" at bounding box center [684, 335] width 12 height 12
click at [0, 0] on input "3" at bounding box center [0, 0] width 0 height 0
click at [647, 378] on div "X" at bounding box center [646, 375] width 4 height 9
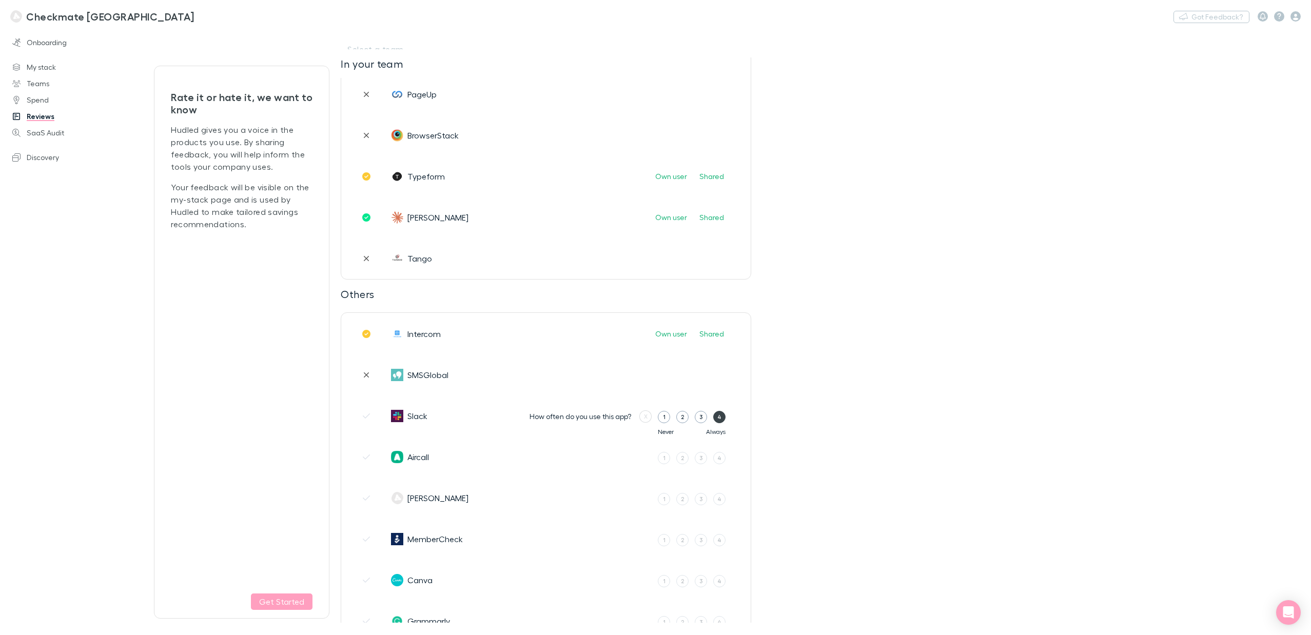
click at [720, 416] on div "4" at bounding box center [719, 417] width 4 height 9
click at [0, 0] on input "4" at bounding box center [0, 0] width 0 height 0
click at [683, 420] on div "3" at bounding box center [685, 417] width 4 height 9
click at [0, 0] on input "3" at bounding box center [0, 0] width 0 height 0
click at [644, 460] on div "X" at bounding box center [646, 457] width 4 height 9
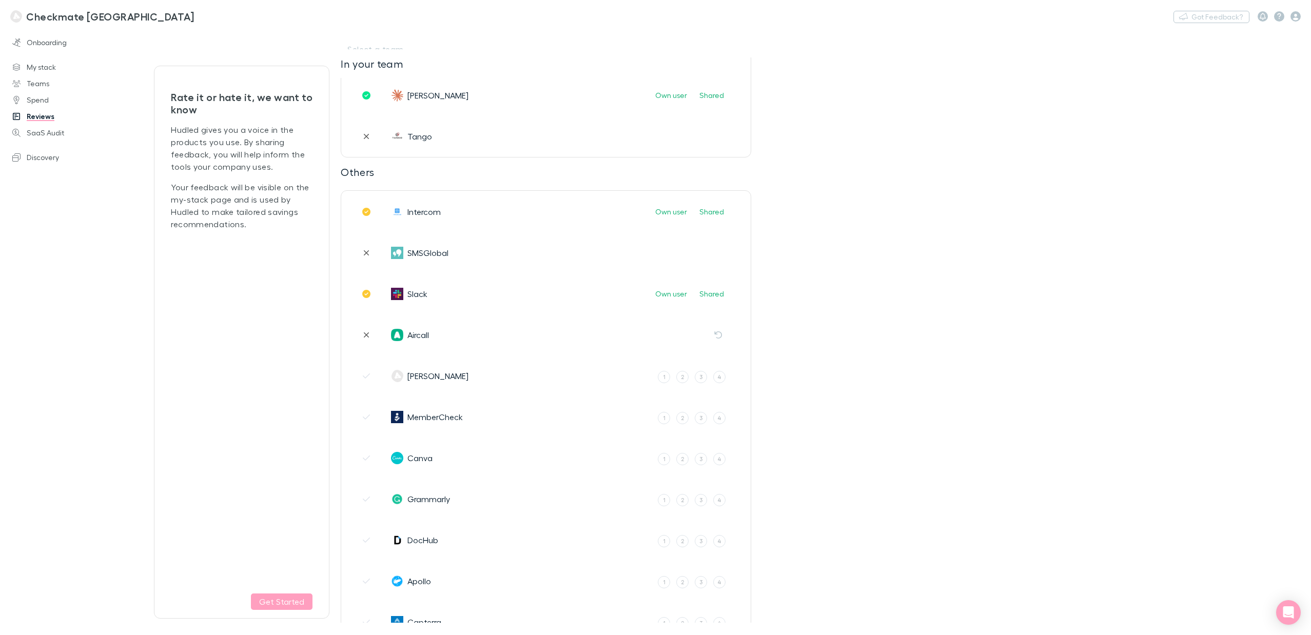
scroll to position [1217, 0]
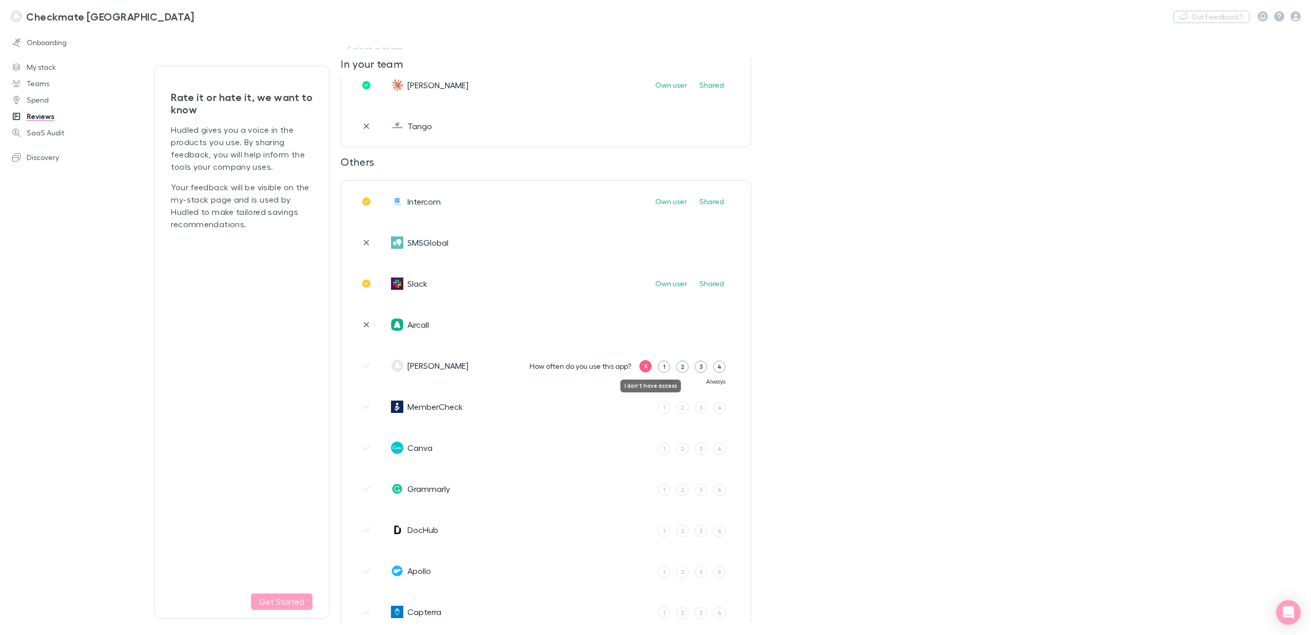
click at [647, 367] on div "X" at bounding box center [646, 366] width 4 height 9
click at [646, 412] on label "X" at bounding box center [645, 407] width 12 height 12
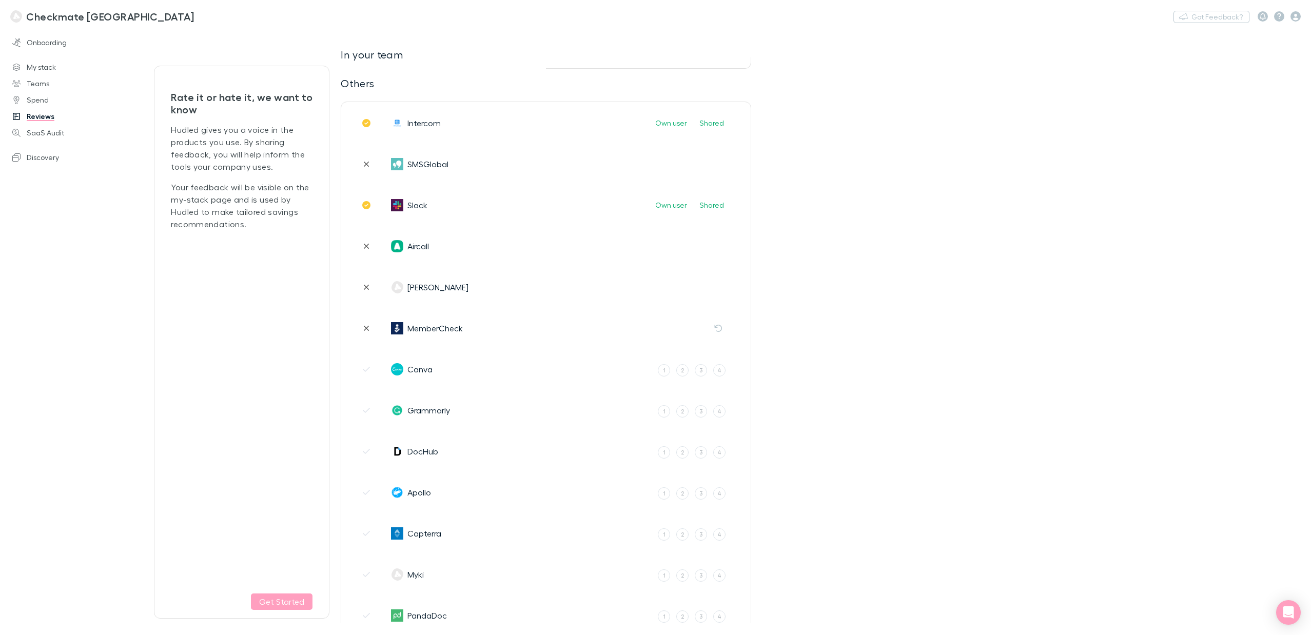
scroll to position [1313, 0]
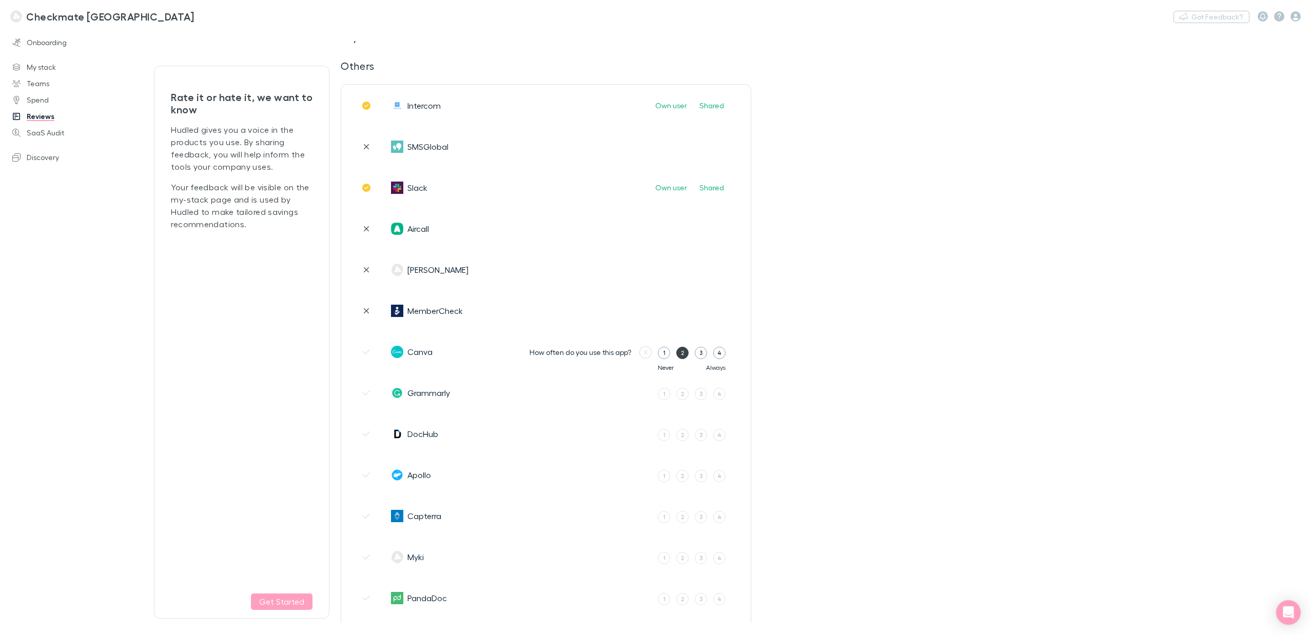
click at [688, 351] on label "2" at bounding box center [682, 353] width 12 height 12
click at [0, 0] on input "2" at bounding box center [0, 0] width 0 height 0
click at [686, 353] on div "3" at bounding box center [685, 352] width 4 height 9
click at [0, 0] on input "3" at bounding box center [0, 0] width 0 height 0
click at [644, 395] on div "X" at bounding box center [646, 393] width 4 height 9
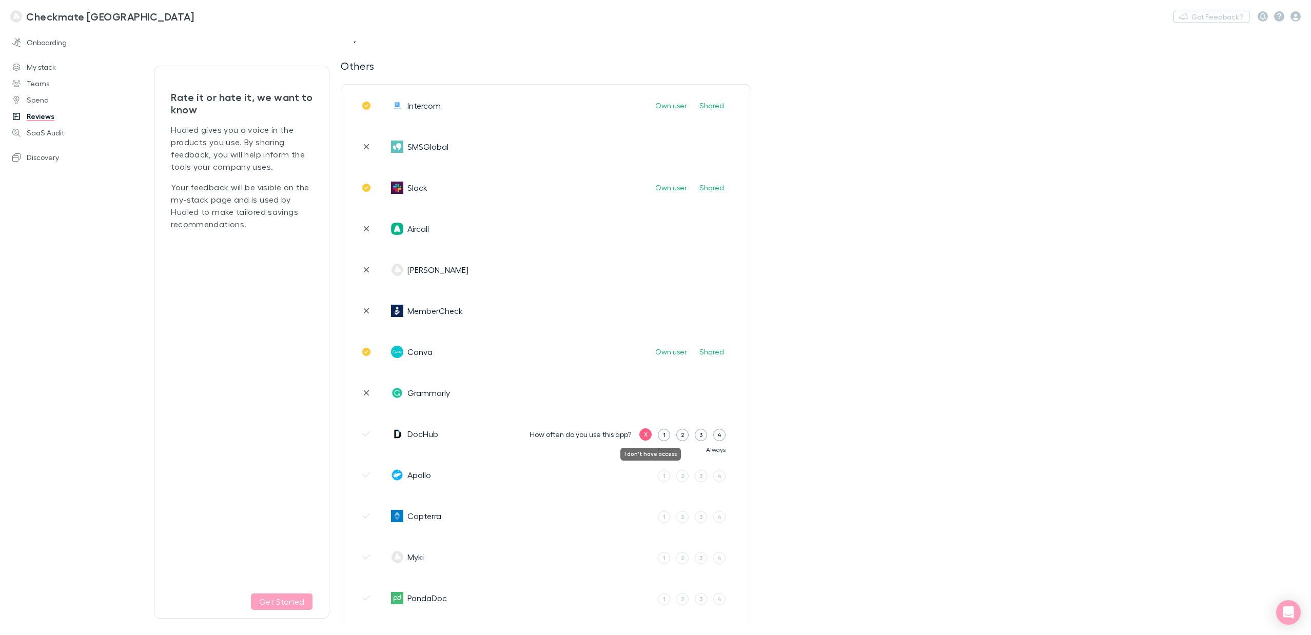
click at [644, 434] on div "X" at bounding box center [646, 434] width 4 height 9
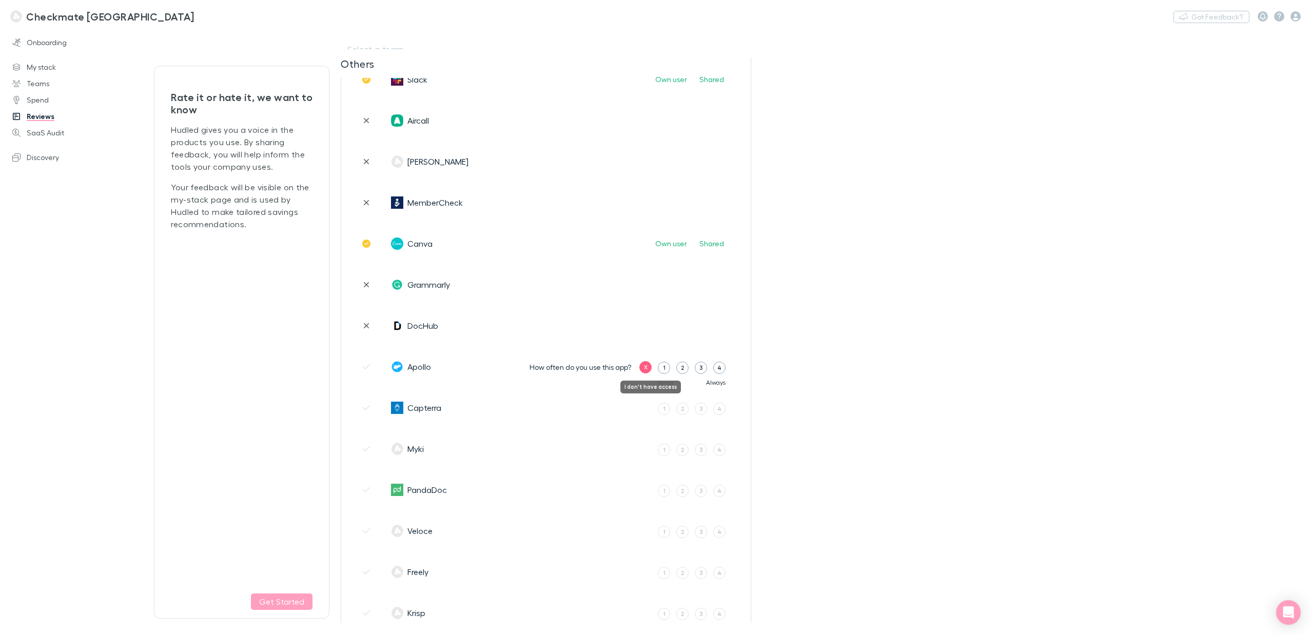
click at [647, 369] on div "X" at bounding box center [646, 367] width 4 height 9
click at [647, 392] on div "How often do you use this app? X 1 2 3 4 Never Always" at bounding box center [636, 408] width 228 height 40
click at [645, 411] on div "X" at bounding box center [646, 408] width 4 height 9
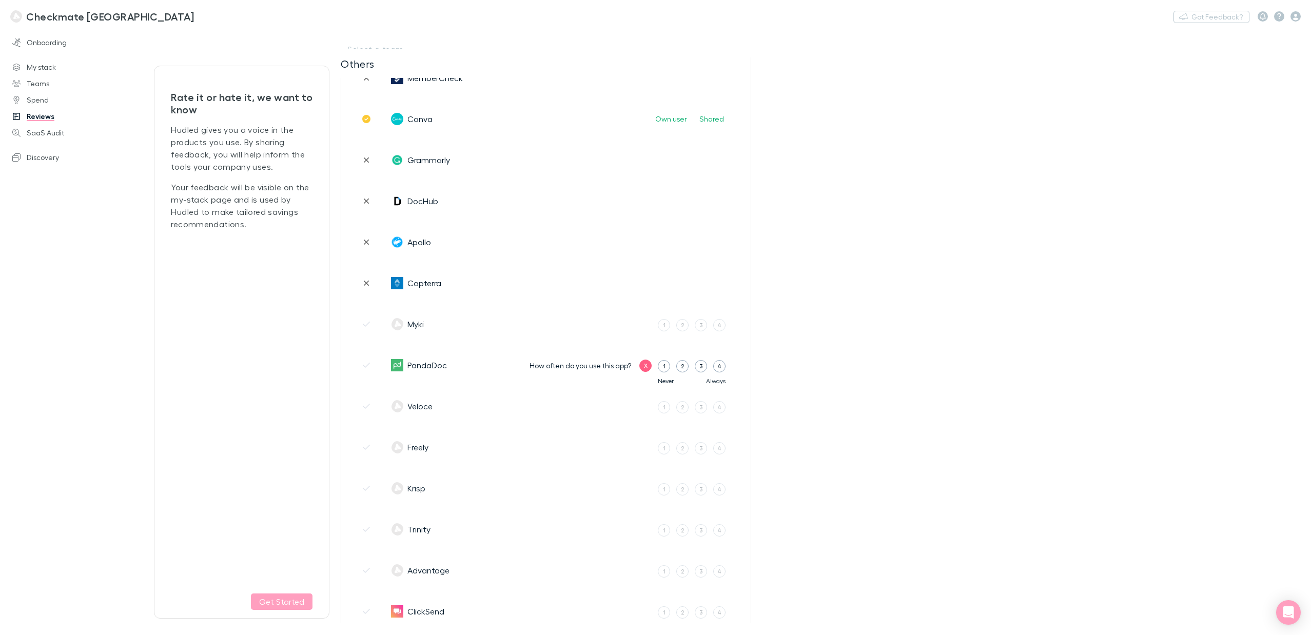
scroll to position [1547, 0]
click at [646, 327] on div "X" at bounding box center [646, 323] width 4 height 9
click at [648, 370] on label "X" at bounding box center [645, 365] width 12 height 12
click at [647, 406] on div "X" at bounding box center [646, 405] width 4 height 9
click at [647, 447] on div "X" at bounding box center [646, 446] width 4 height 9
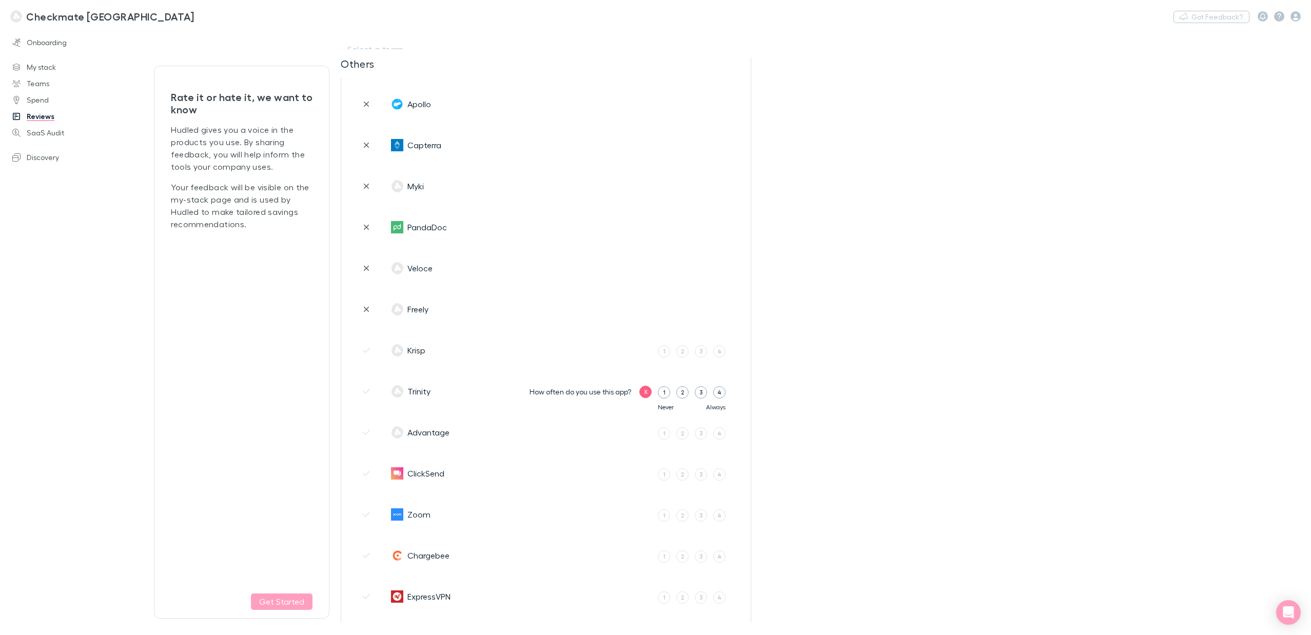
scroll to position [1685, 0]
click at [645, 351] on div "X" at bounding box center [646, 349] width 4 height 9
click at [645, 392] on div "X" at bounding box center [646, 390] width 4 height 9
click at [646, 435] on div "X" at bounding box center [646, 431] width 4 height 9
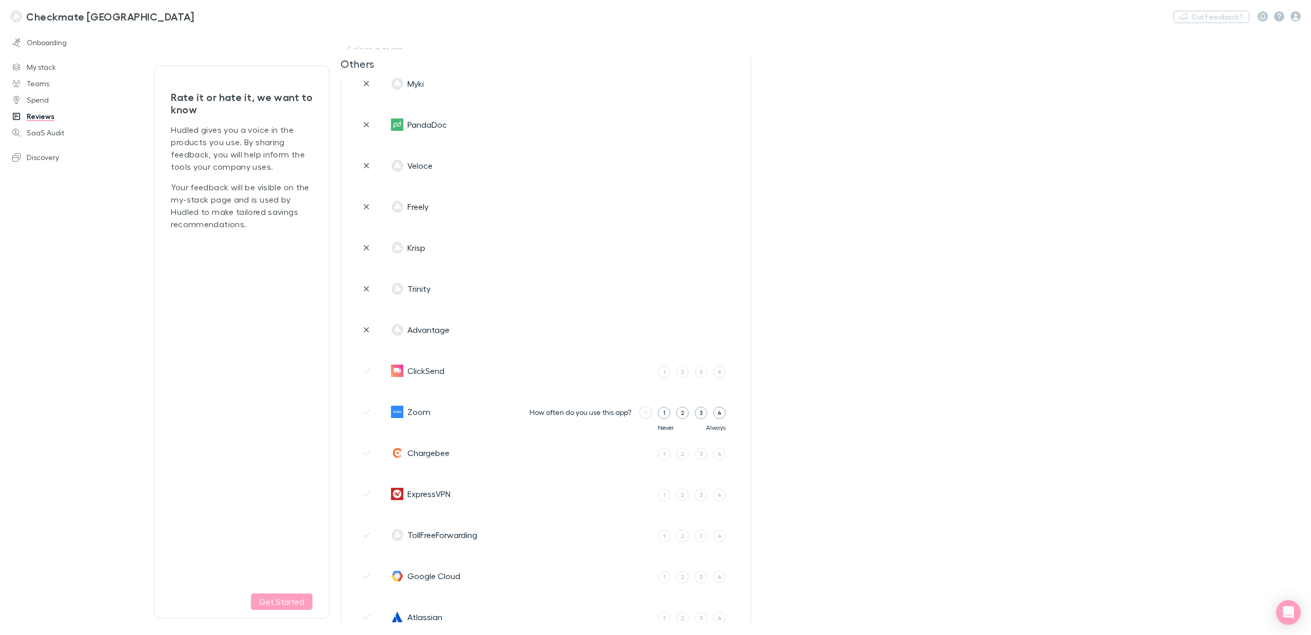
scroll to position [1787, 0]
click at [647, 373] on div "X" at bounding box center [646, 370] width 4 height 9
click at [644, 411] on div "X" at bounding box center [646, 411] width 4 height 9
click at [643, 454] on label "X" at bounding box center [645, 453] width 12 height 12
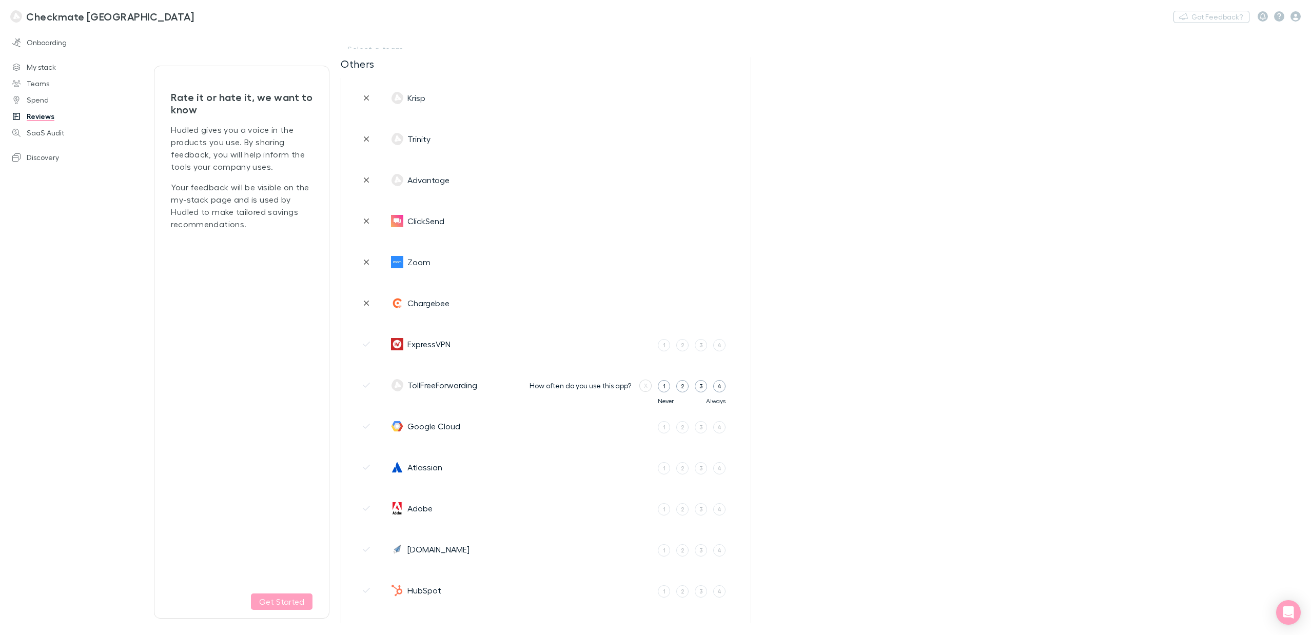
scroll to position [1941, 0]
click at [647, 339] on div "X" at bounding box center [646, 340] width 4 height 9
click at [644, 382] on div "X" at bounding box center [646, 381] width 4 height 9
click at [644, 422] on div "X" at bounding box center [646, 422] width 4 height 9
click at [720, 464] on div "4" at bounding box center [719, 464] width 4 height 9
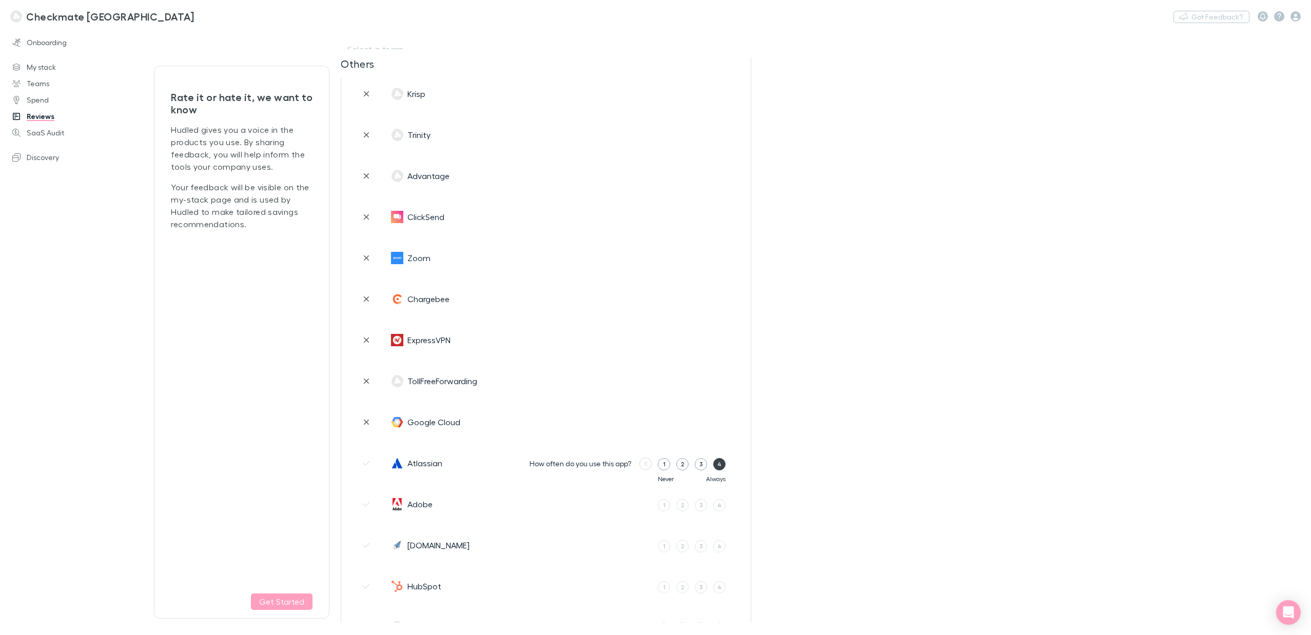
click at [0, 0] on input "4" at bounding box center [0, 0] width 0 height 0
click at [665, 465] on div "2" at bounding box center [665, 464] width 3 height 9
click at [0, 0] on input "2" at bounding box center [0, 0] width 0 height 0
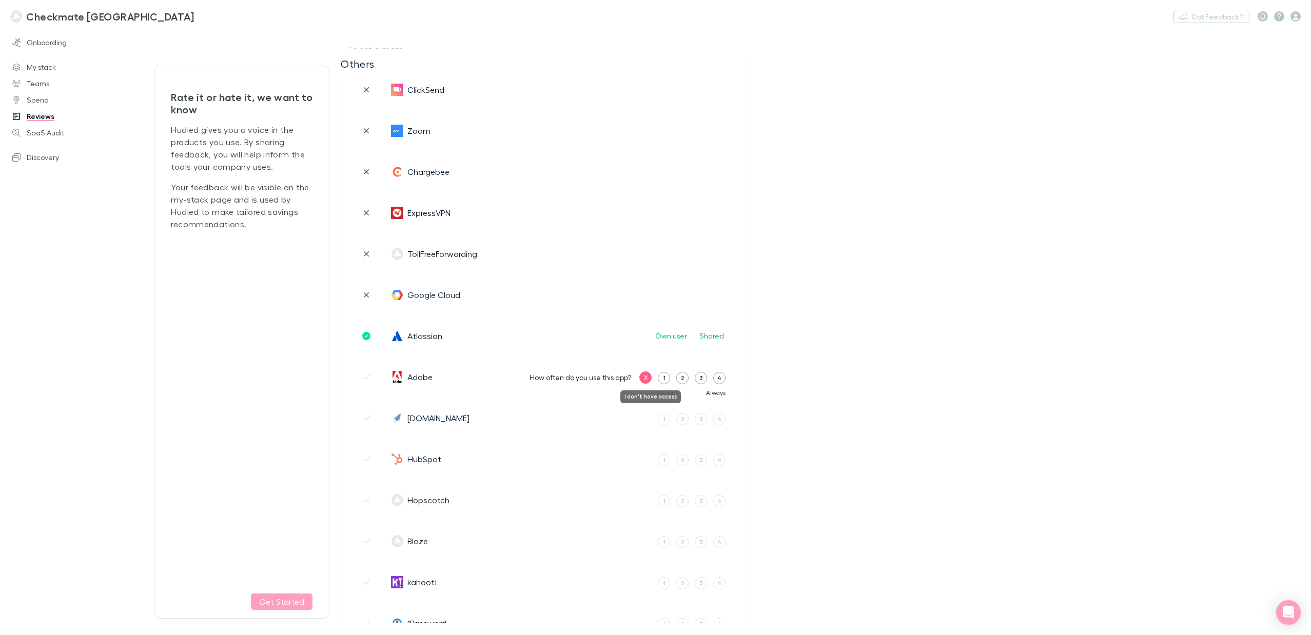
scroll to position [2068, 0]
click at [645, 376] on div "X" at bounding box center [646, 377] width 4 height 9
click at [683, 421] on div "2" at bounding box center [682, 418] width 3 height 9
click at [0, 0] on input "2" at bounding box center [0, 0] width 0 height 0
click at [688, 420] on label "3" at bounding box center [684, 419] width 12 height 12
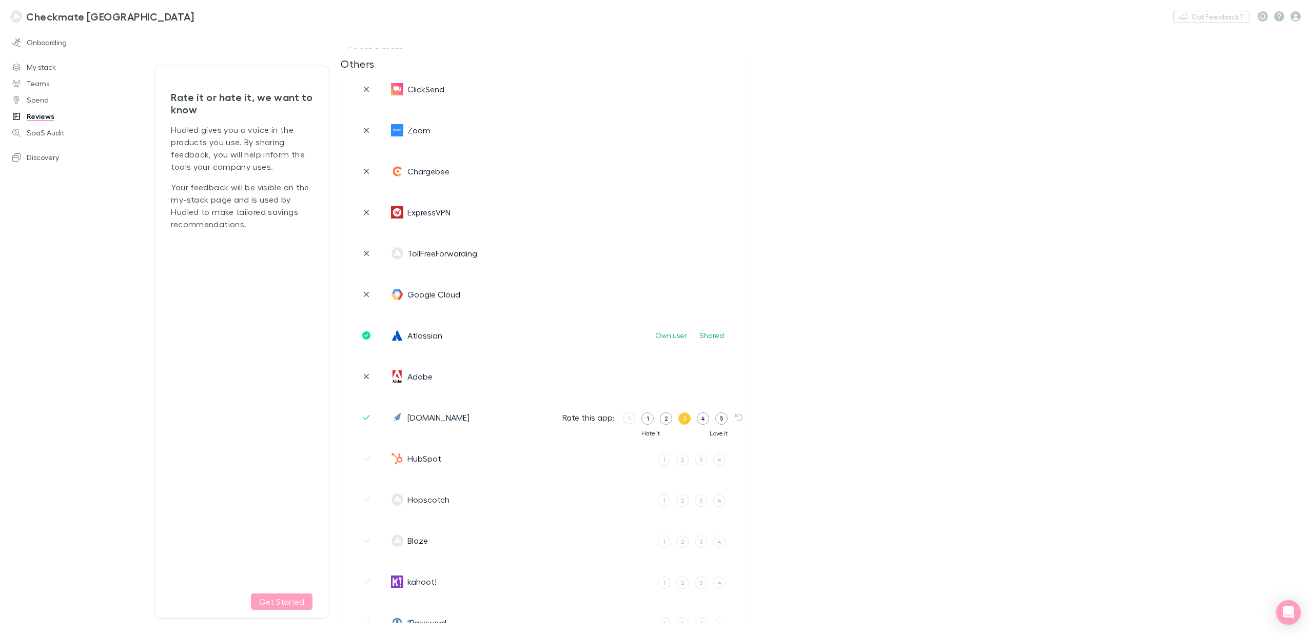
click at [0, 0] on input "3" at bounding box center [0, 0] width 0 height 0
click at [679, 460] on label "2" at bounding box center [682, 460] width 12 height 12
click at [0, 0] on input "2" at bounding box center [0, 0] width 0 height 0
click at [649, 463] on label "1" at bounding box center [647, 460] width 12 height 12
click at [0, 0] on input "1" at bounding box center [0, 0] width 0 height 0
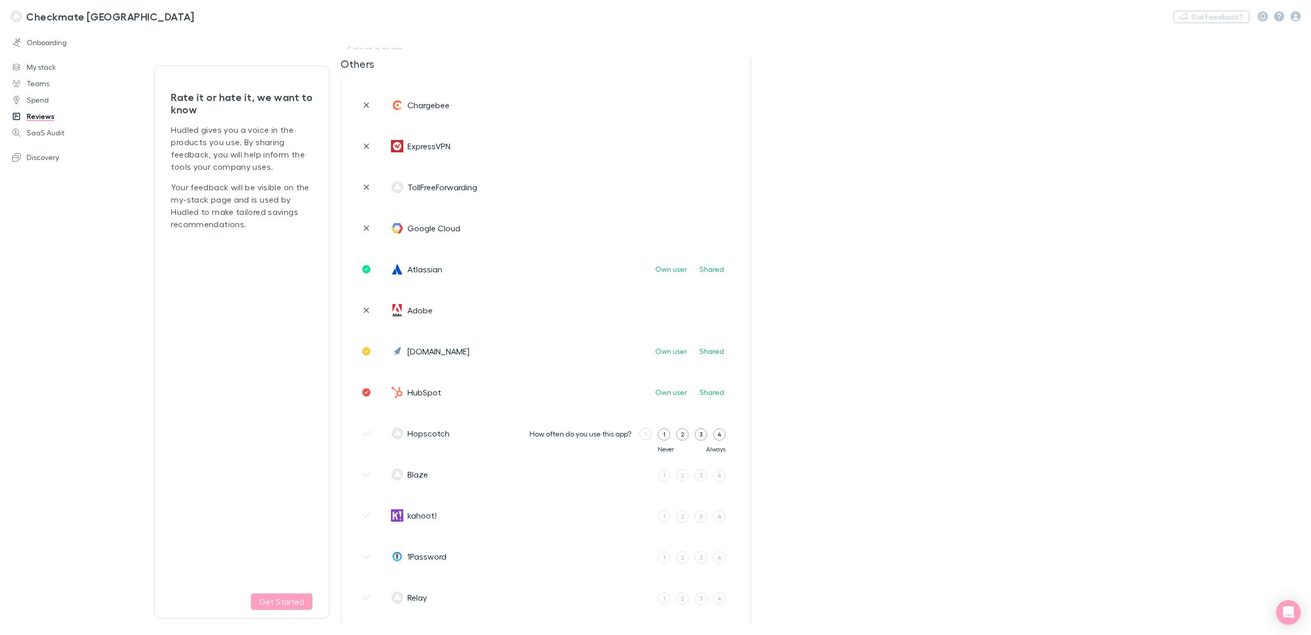
scroll to position [2146, 0]
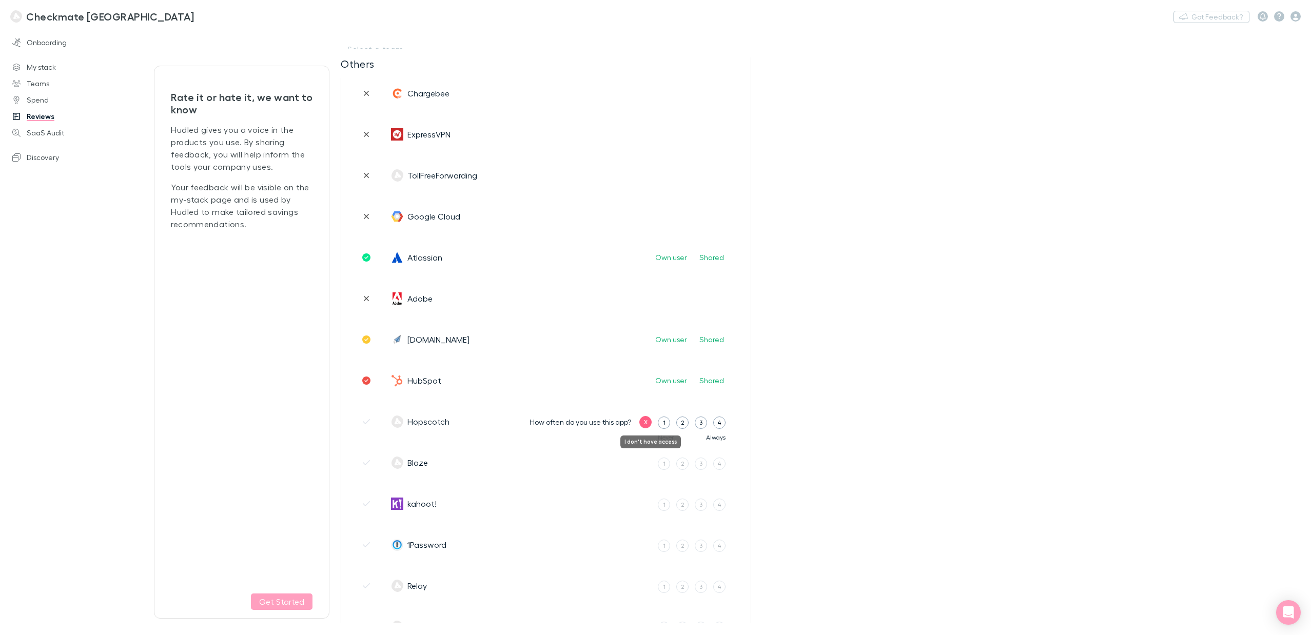
click at [648, 424] on label "X" at bounding box center [645, 422] width 12 height 12
click at [647, 467] on div "X" at bounding box center [646, 463] width 4 height 9
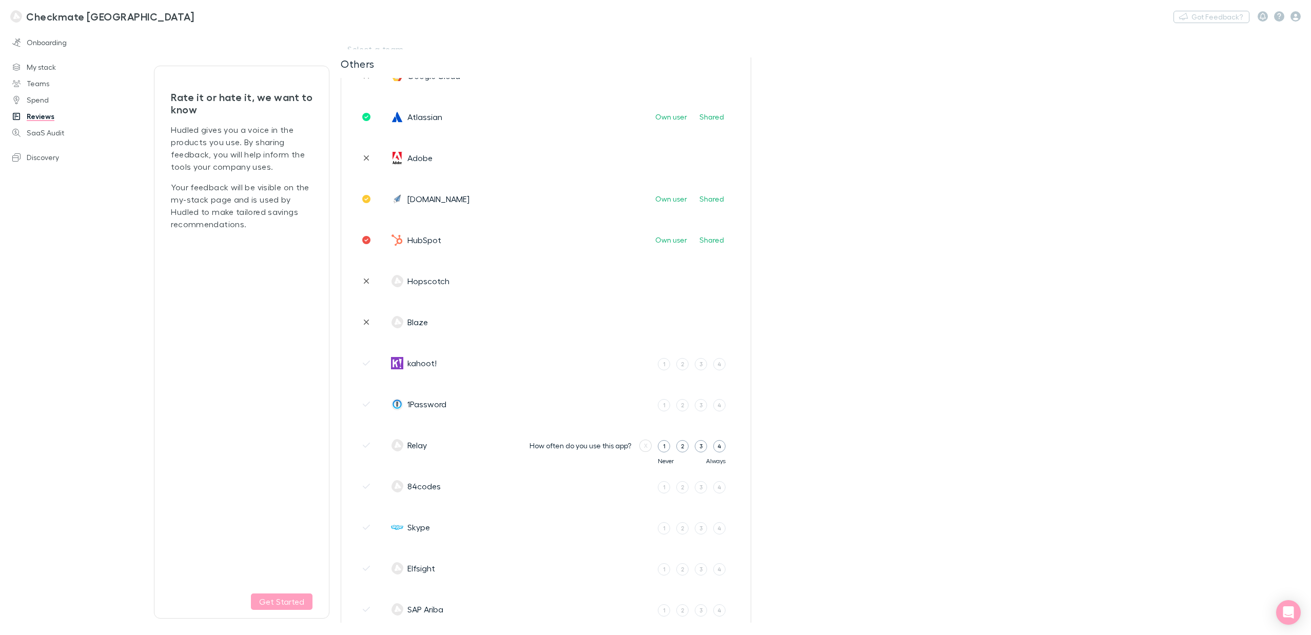
scroll to position [2287, 0]
click at [647, 403] on div "X" at bounding box center [646, 404] width 4 height 9
click at [645, 363] on div "X" at bounding box center [646, 363] width 4 height 9
click at [645, 446] on div "X" at bounding box center [646, 445] width 4 height 9
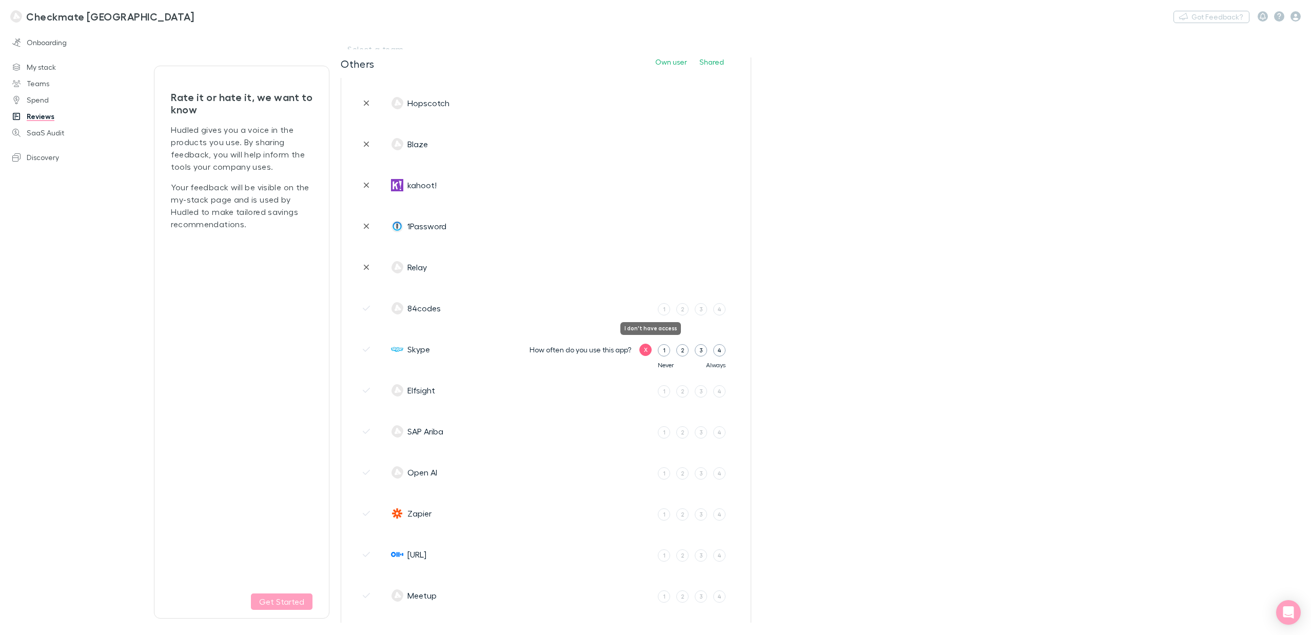
drag, startPoint x: 643, startPoint y: 309, endPoint x: 645, endPoint y: 350, distance: 40.6
click at [643, 310] on label "X" at bounding box center [645, 309] width 12 height 12
click at [647, 350] on div "X" at bounding box center [646, 349] width 4 height 9
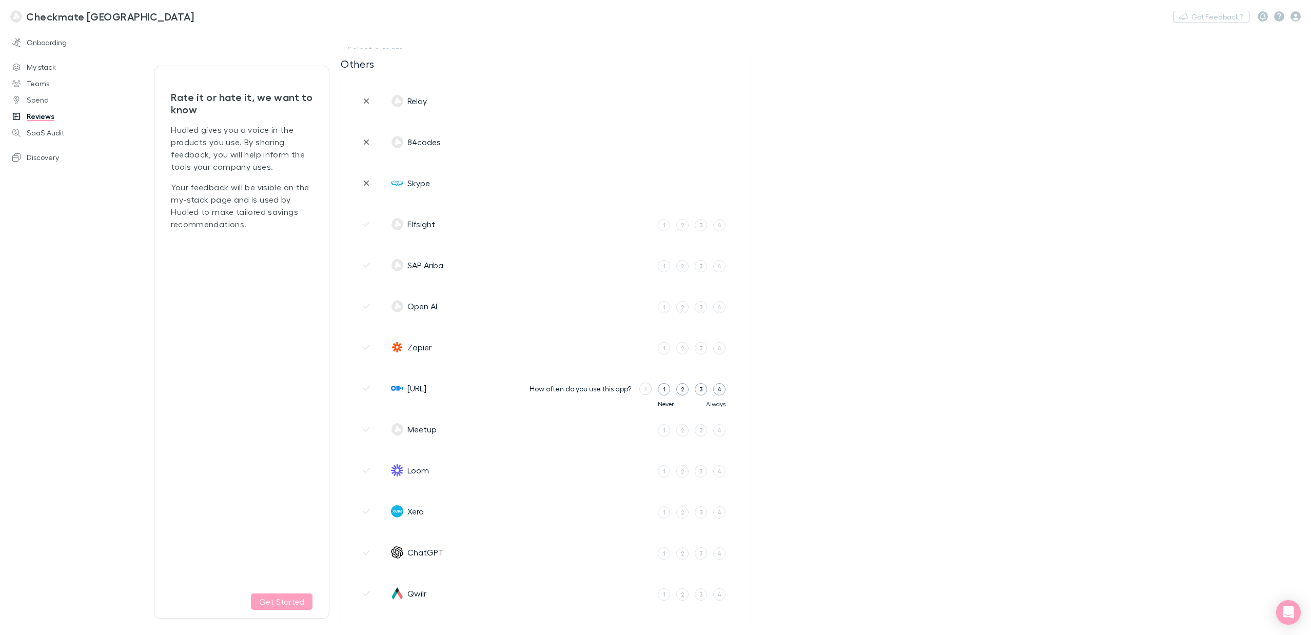
scroll to position [2634, 0]
click at [686, 346] on label "2" at bounding box center [682, 345] width 12 height 12
click at [0, 0] on input "2" at bounding box center [0, 0] width 0 height 0
click at [700, 344] on label "4" at bounding box center [703, 345] width 12 height 12
click at [0, 0] on input "4" at bounding box center [0, 0] width 0 height 0
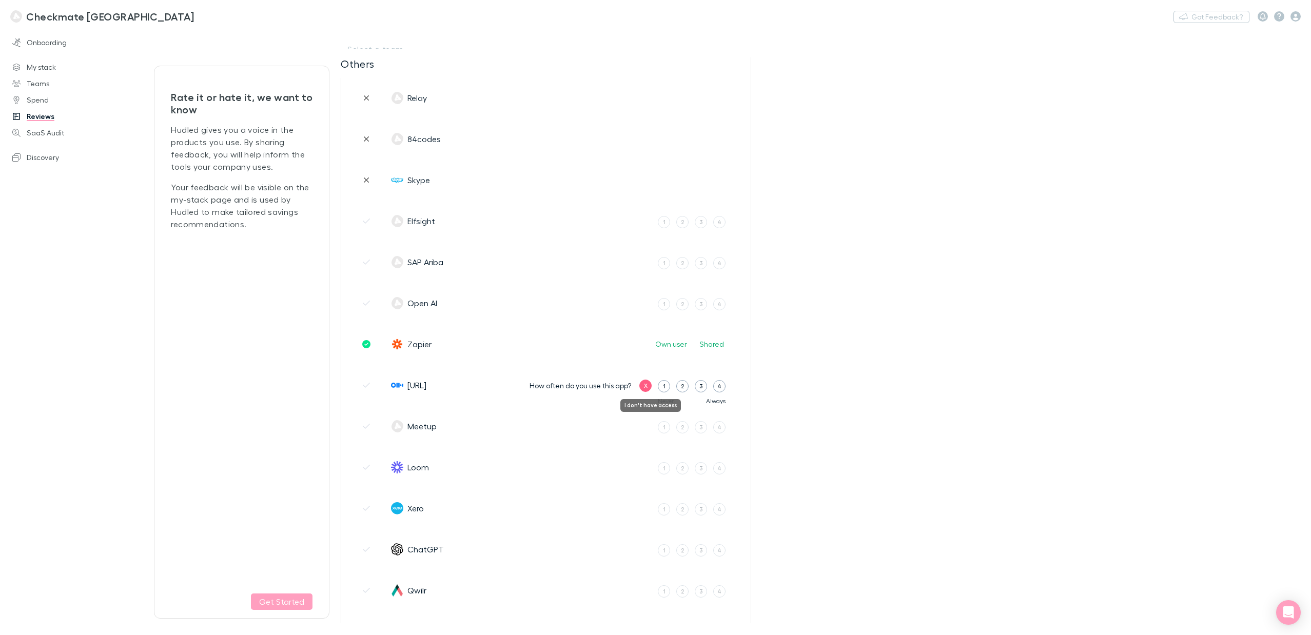
click at [646, 385] on div "X" at bounding box center [646, 385] width 4 height 9
click at [643, 418] on div "How often do you use this app? X 1 2 3 4 Never Always" at bounding box center [636, 426] width 228 height 40
click at [644, 432] on label "X" at bounding box center [645, 427] width 12 height 12
click at [724, 472] on label "4" at bounding box center [719, 468] width 12 height 12
click at [0, 0] on input "4" at bounding box center [0, 0] width 0 height 0
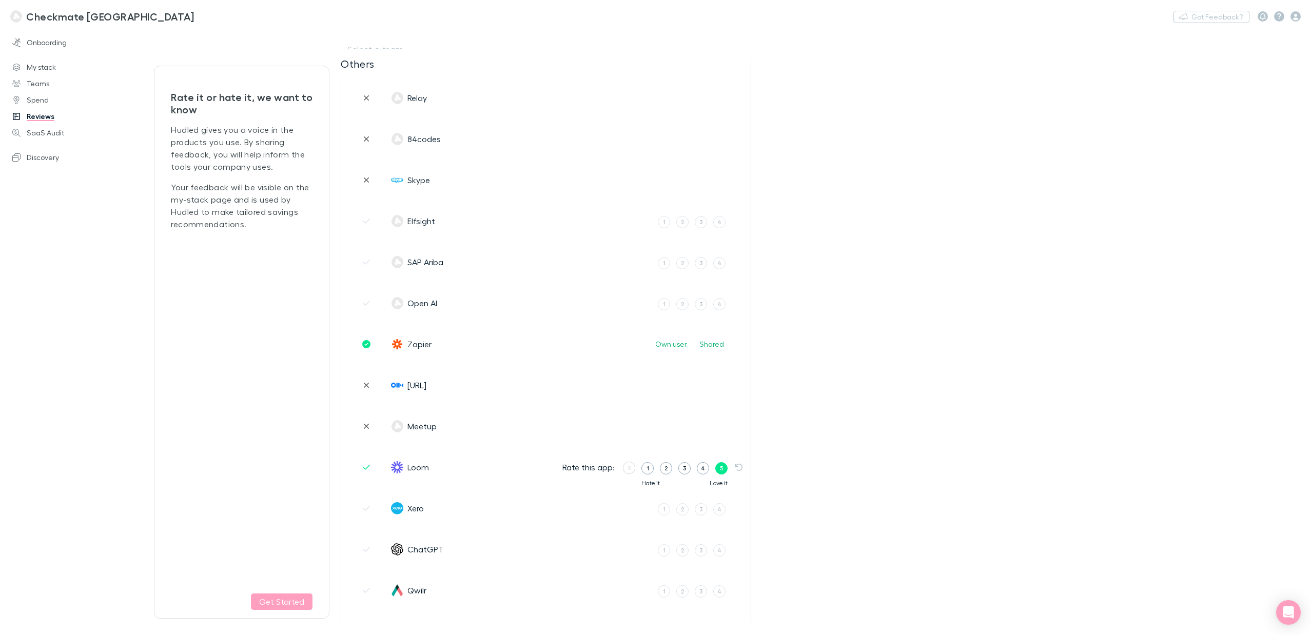
click at [722, 469] on div "5" at bounding box center [721, 468] width 3 height 9
click at [0, 0] on input "5" at bounding box center [0, 0] width 0 height 0
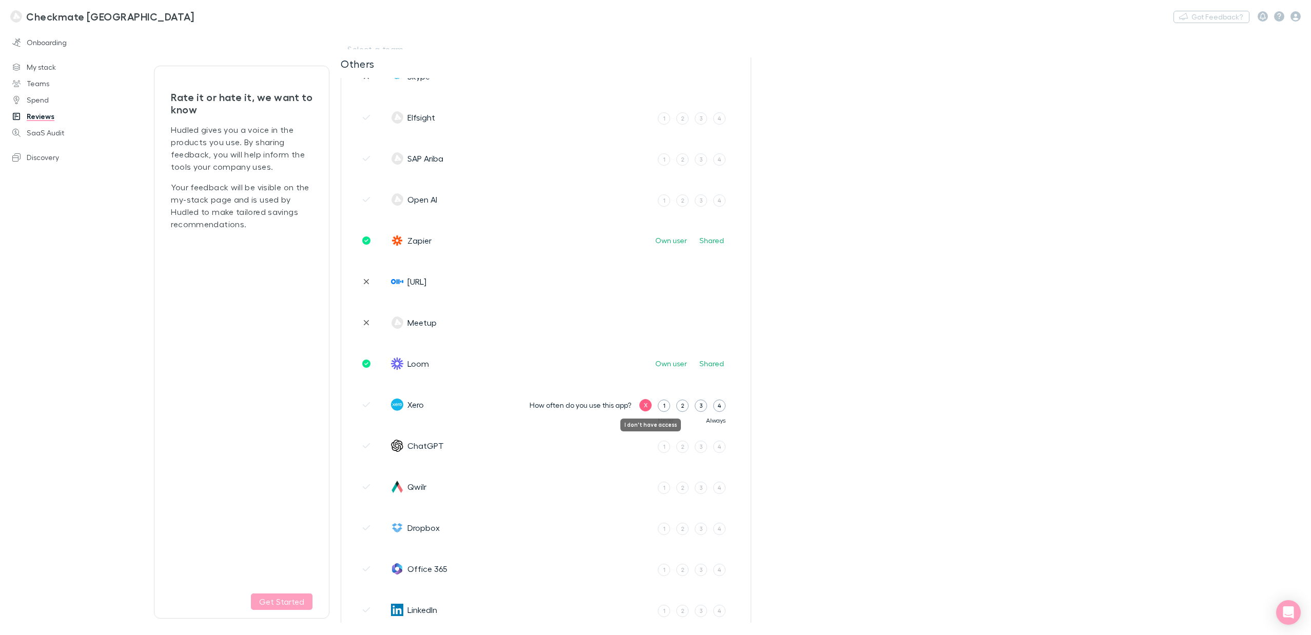
click at [641, 408] on label "X" at bounding box center [645, 405] width 12 height 12
click at [715, 446] on label "4" at bounding box center [719, 447] width 12 height 12
click at [0, 0] on input "4" at bounding box center [0, 0] width 0 height 0
click at [716, 448] on label "5" at bounding box center [721, 447] width 12 height 12
click at [0, 0] on input "5" at bounding box center [0, 0] width 0 height 0
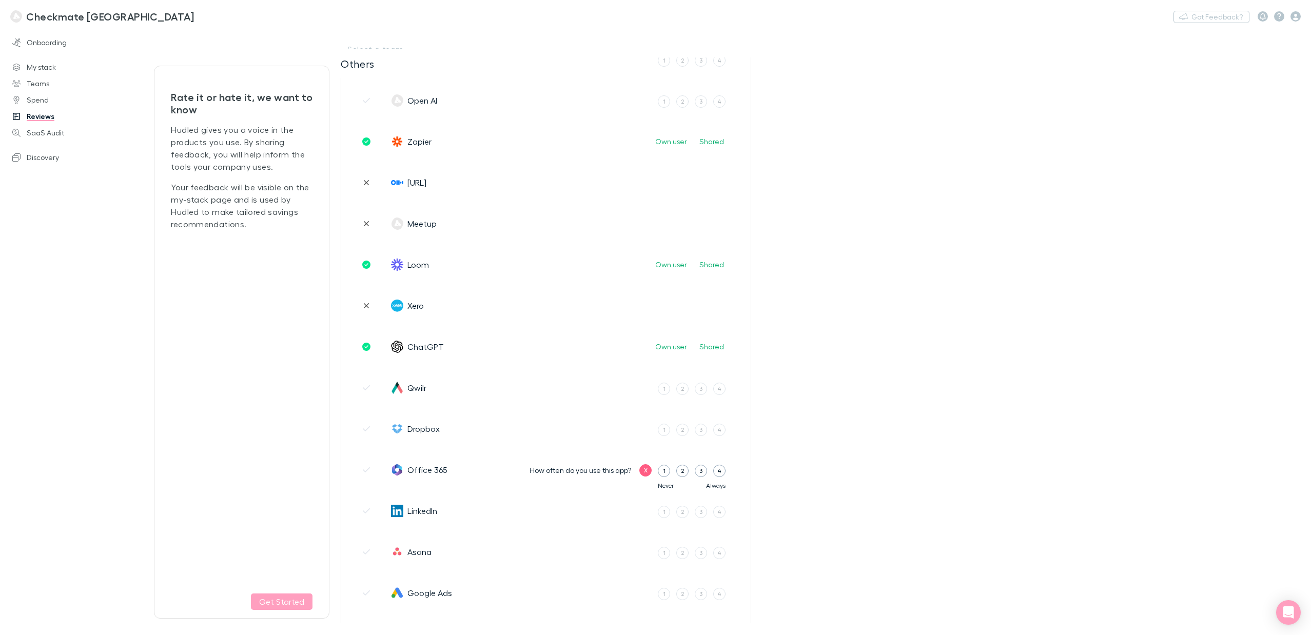
scroll to position [2838, 0]
click at [644, 385] on div "X" at bounding box center [646, 387] width 4 height 9
click at [648, 430] on label "X" at bounding box center [645, 428] width 12 height 12
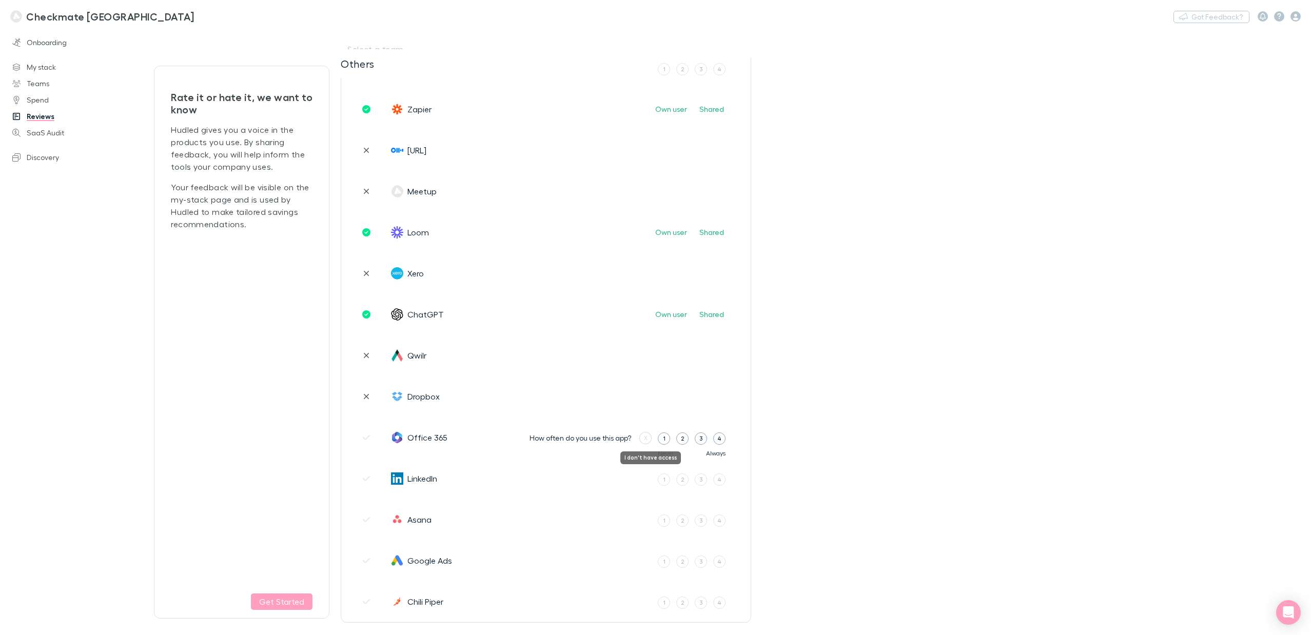
click at [648, 442] on label "X" at bounding box center [645, 438] width 12 height 12
click at [644, 479] on label "X" at bounding box center [645, 479] width 12 height 12
click at [645, 520] on div "X" at bounding box center [646, 520] width 4 height 9
click at [642, 562] on label "X" at bounding box center [645, 561] width 12 height 12
click at [644, 602] on div "X" at bounding box center [646, 602] width 4 height 9
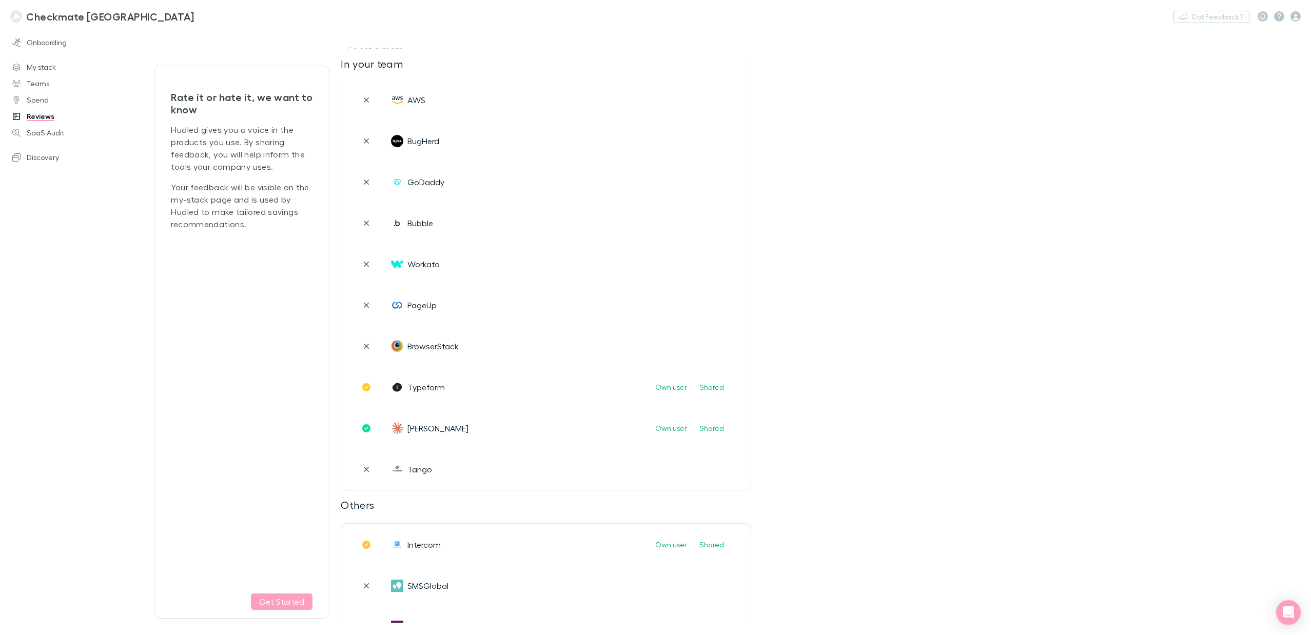
scroll to position [0, 0]
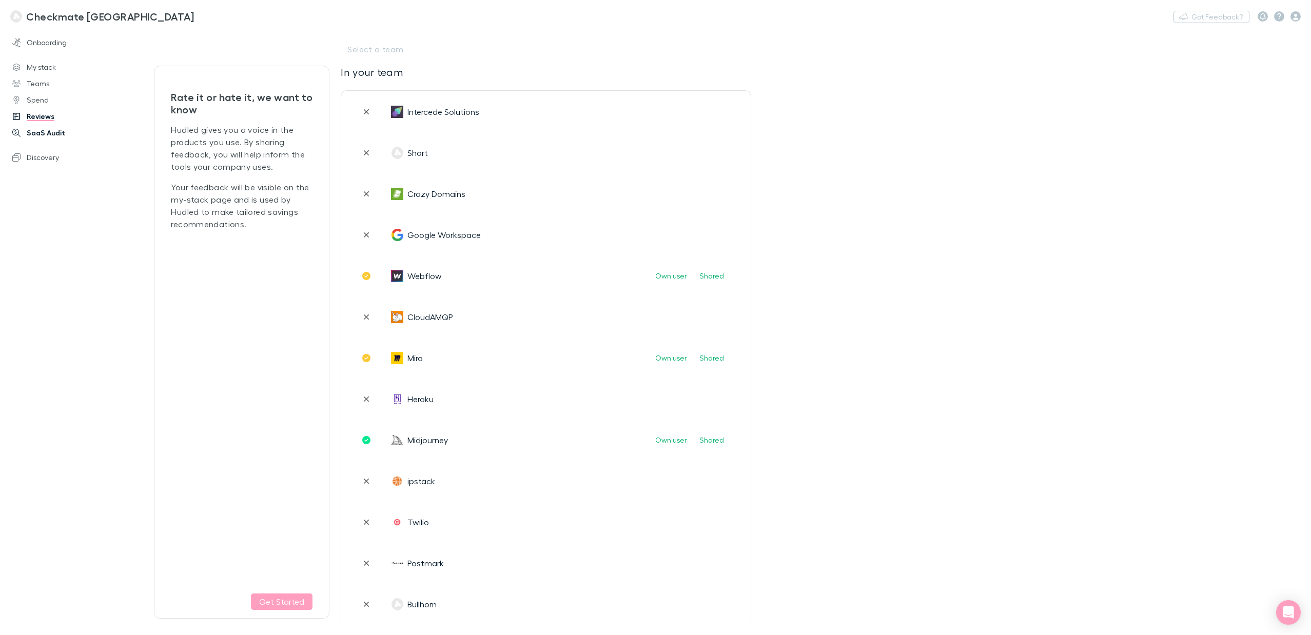
click at [47, 135] on link "SaaS Audit" at bounding box center [68, 133] width 133 height 16
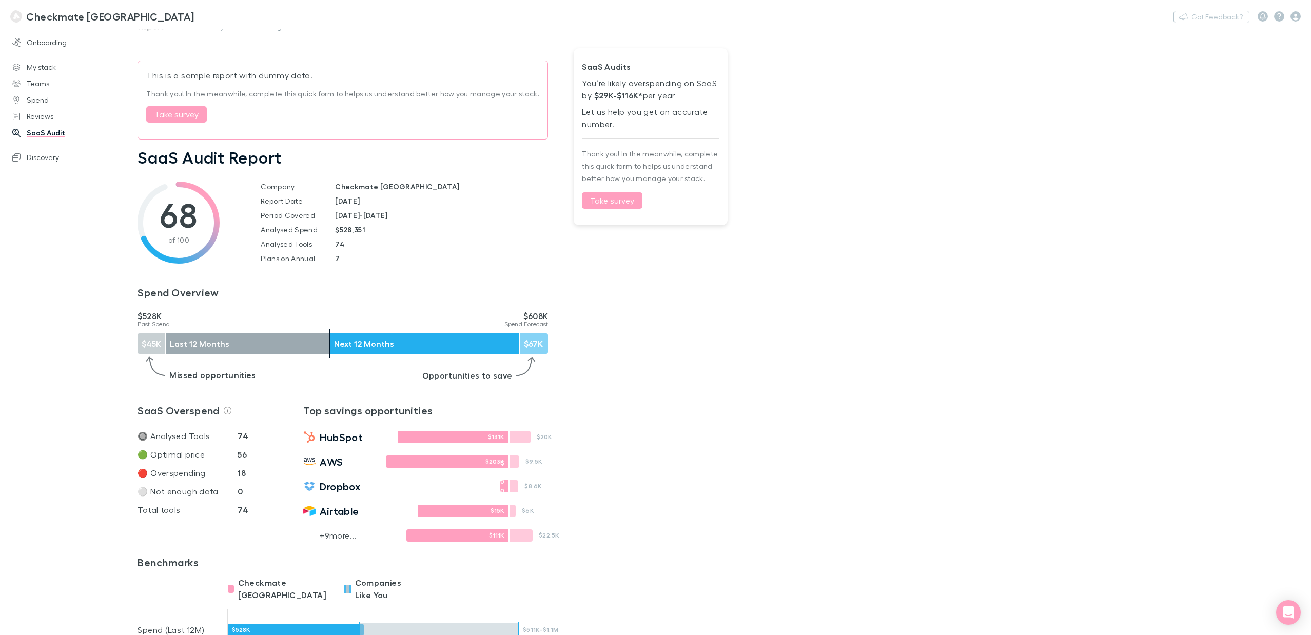
scroll to position [10, 0]
click at [41, 102] on link "Spend" at bounding box center [68, 100] width 133 height 16
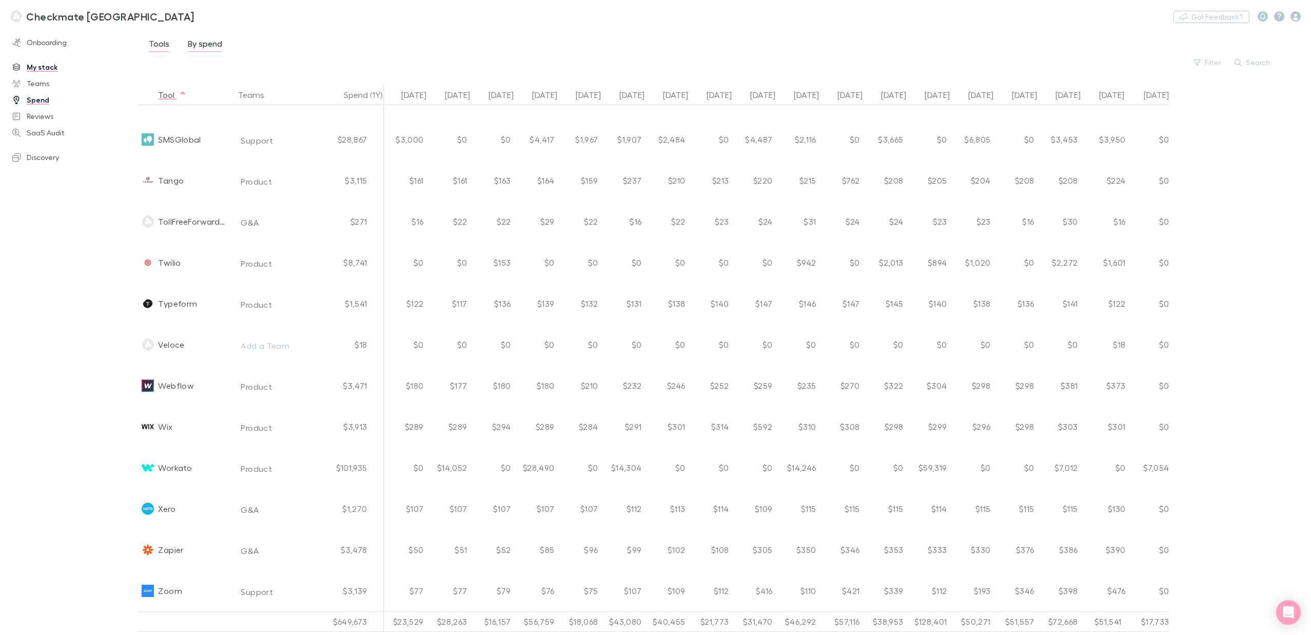
scroll to position [2818, 0]
